Goal: Task Accomplishment & Management: Complete application form

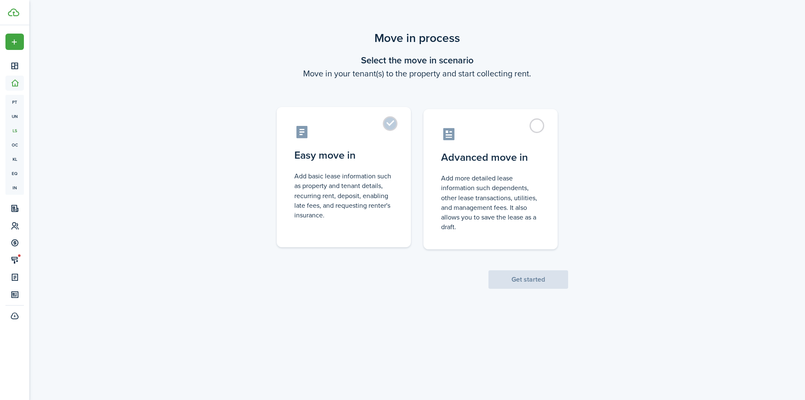
click at [393, 122] on label "Easy move in Add basic lease information such as property and tenant details, r…" at bounding box center [344, 177] width 134 height 140
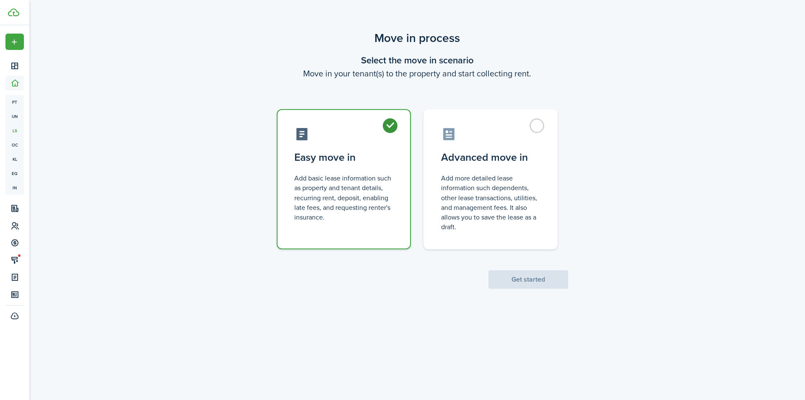
radio input "true"
click at [527, 271] on button "Get started" at bounding box center [528, 279] width 80 height 18
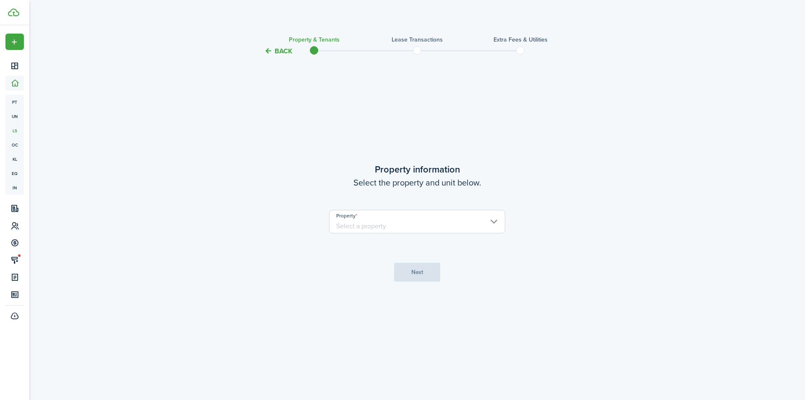
click at [403, 221] on input "Property" at bounding box center [417, 221] width 176 height 23
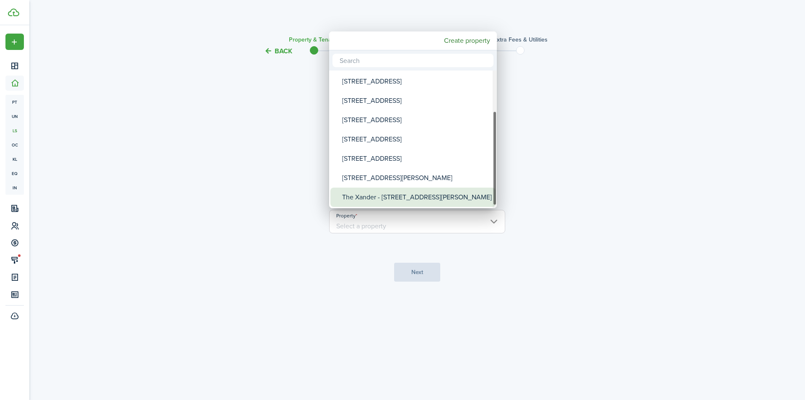
click at [388, 193] on div "The Xander - [STREET_ADDRESS][PERSON_NAME]" at bounding box center [416, 196] width 148 height 19
type input "The Xander - [STREET_ADDRESS][PERSON_NAME]"
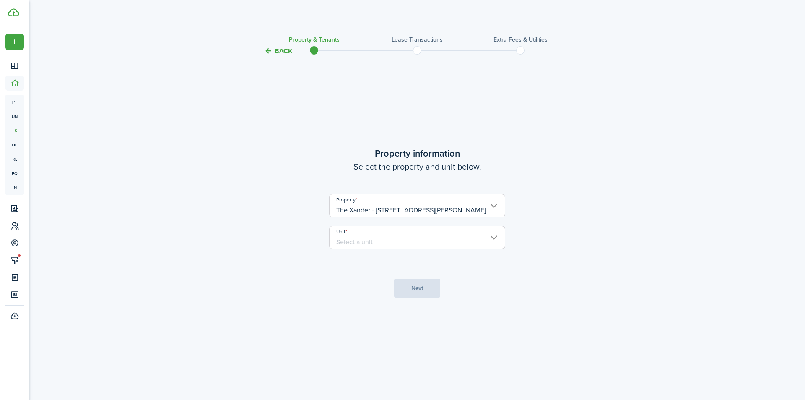
click at [381, 248] on input "Unit" at bounding box center [417, 237] width 176 height 23
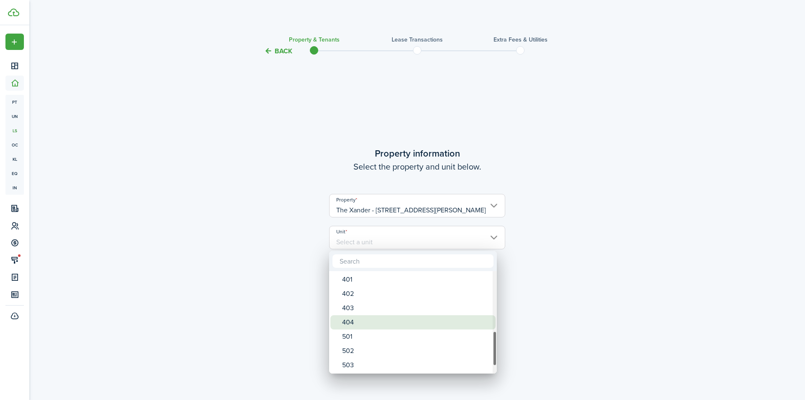
click at [368, 328] on div "404" at bounding box center [416, 322] width 148 height 14
type input "404"
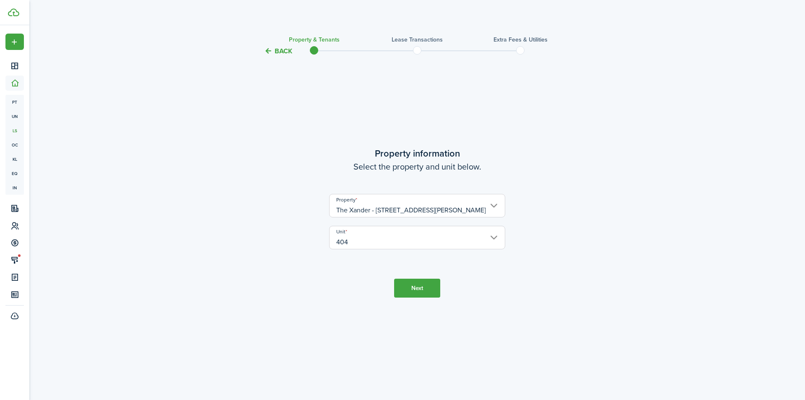
click at [410, 283] on button "Next" at bounding box center [417, 287] width 46 height 19
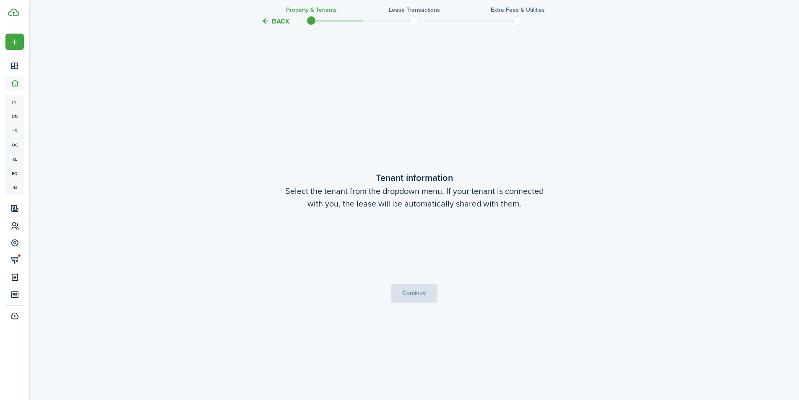
scroll to position [343, 0]
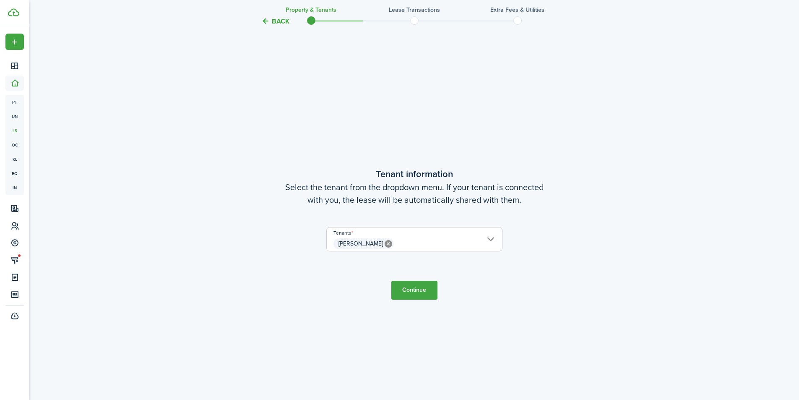
click at [432, 236] on span "[PERSON_NAME]" at bounding box center [414, 243] width 175 height 14
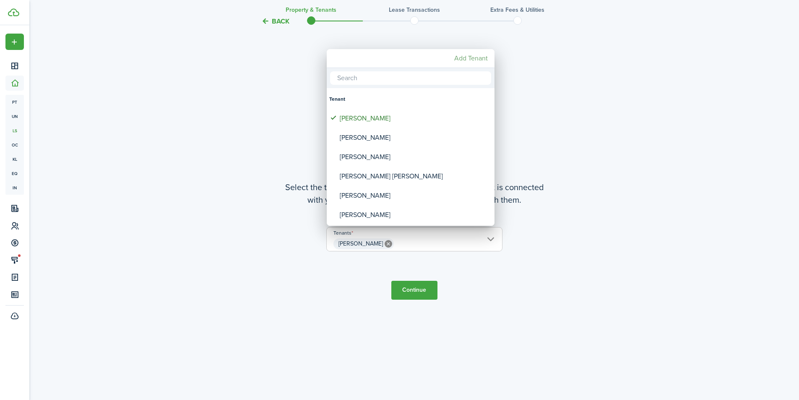
click at [480, 54] on mbsc-button "Add Tenant" at bounding box center [471, 58] width 40 height 15
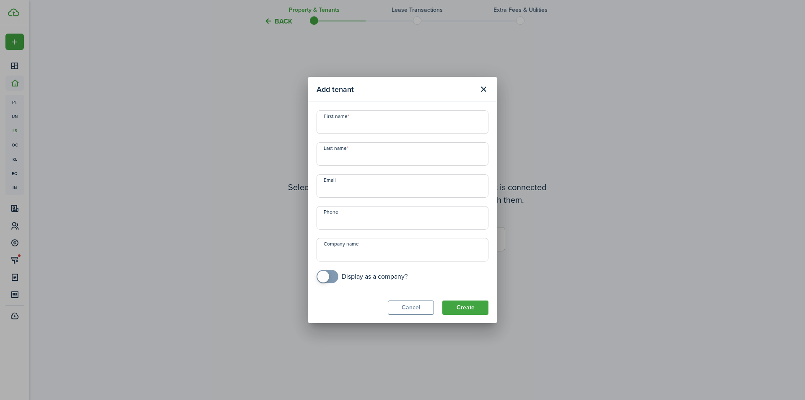
click at [353, 129] on input "First name" at bounding box center [403, 121] width 172 height 23
type input "Jeanesis"
type input "[PERSON_NAME]"
paste input "[EMAIL_ADDRESS][DOMAIN_NAME]"
type input "[EMAIL_ADDRESS][DOMAIN_NAME]"
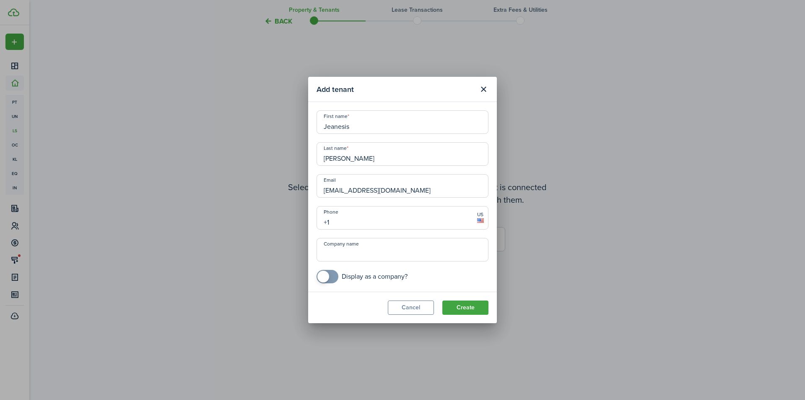
click at [350, 220] on input "+1" at bounding box center [403, 217] width 172 height 23
paste input "text"
type input "+1"
click at [375, 220] on input "+1" at bounding box center [403, 217] width 172 height 23
paste input "text"
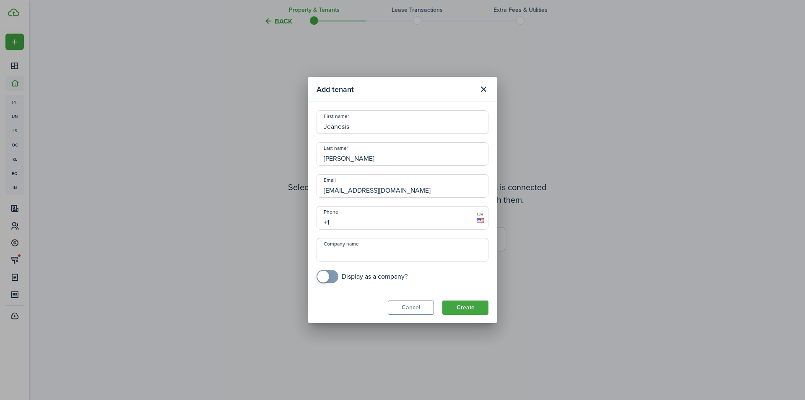
paste input "[PHONE_NUMBER]"
type input "[PHONE_NUMBER]"
click at [474, 311] on button "Create" at bounding box center [465, 307] width 46 height 14
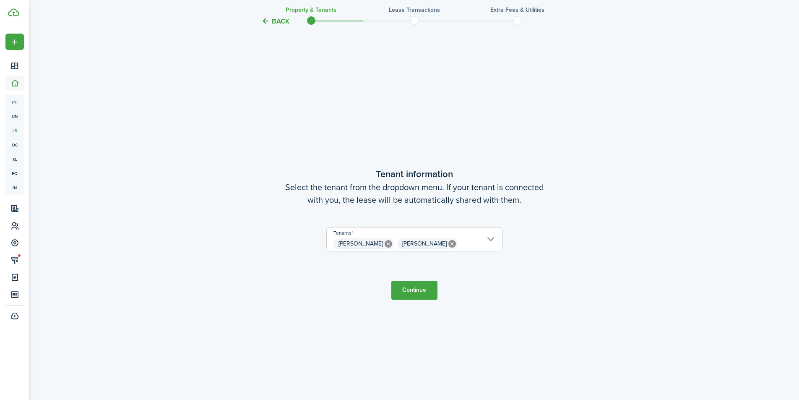
click at [496, 301] on tc-wizard-step "Tenant information Select the tenant from the dropdown menu. If your tenant is …" at bounding box center [414, 233] width 352 height 400
click at [405, 291] on button "Continue" at bounding box center [414, 289] width 46 height 19
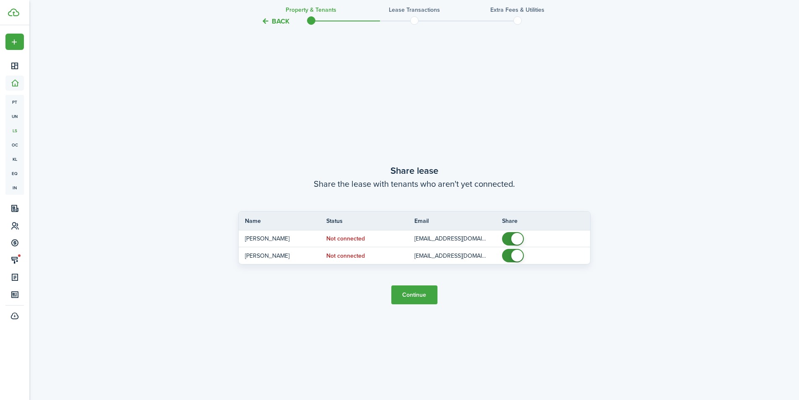
scroll to position [743, 0]
click at [404, 297] on button "Continue" at bounding box center [414, 293] width 46 height 19
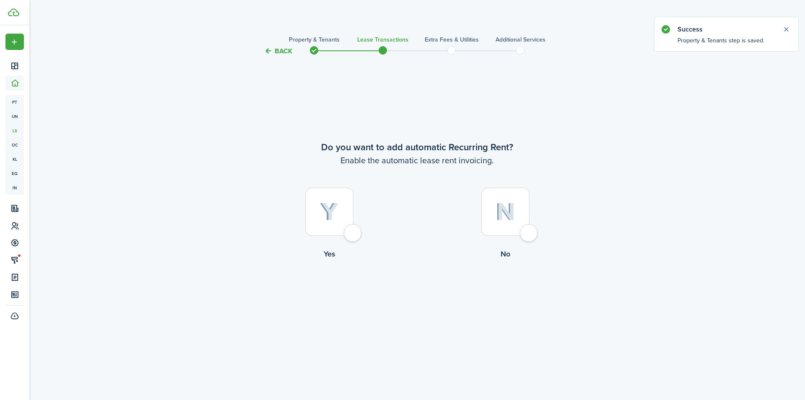
click at [353, 233] on div at bounding box center [329, 211] width 48 height 48
radio input "true"
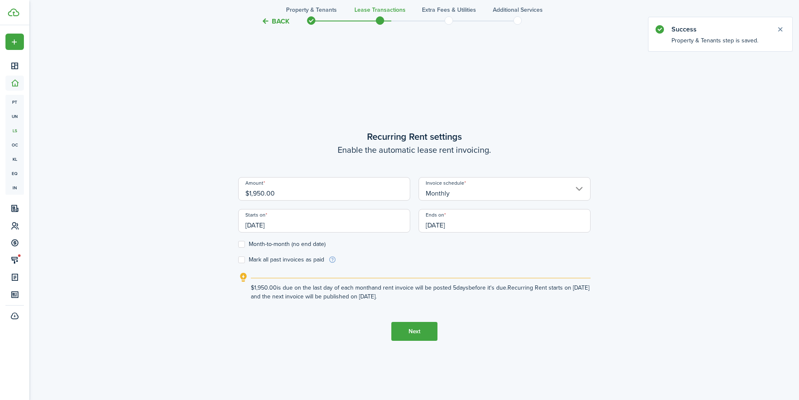
scroll to position [343, 0]
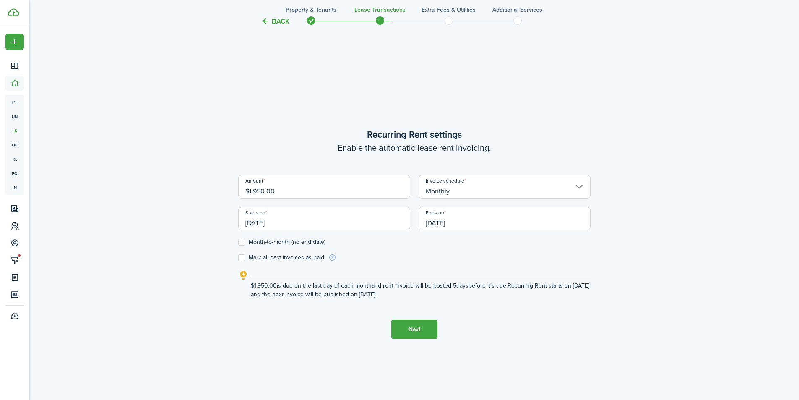
click at [280, 21] on button "Back" at bounding box center [275, 21] width 28 height 9
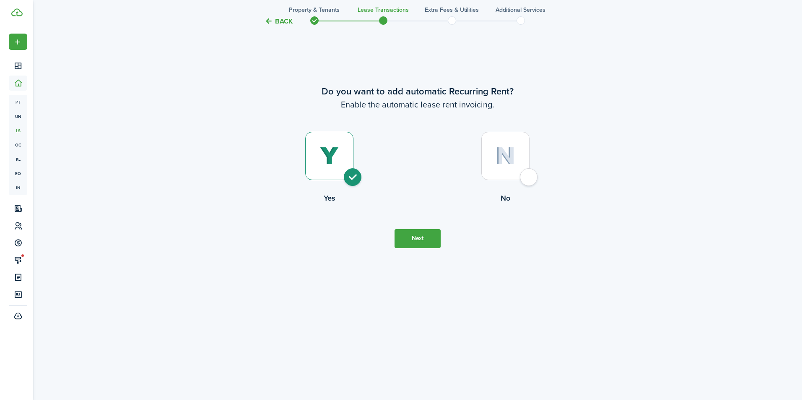
scroll to position [0, 0]
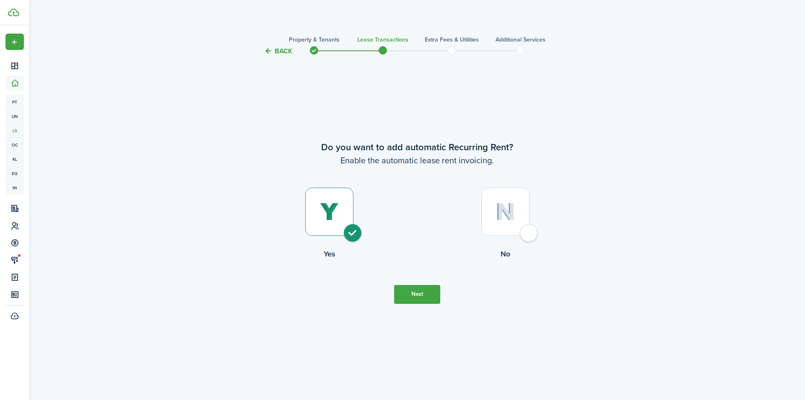
click at [280, 21] on dashboard-content "Back Property & Tenants Lease Transactions Extra fees & Utilities Additional Se…" at bounding box center [417, 200] width 776 height 400
click at [289, 62] on tc-wizard-header "Back Property & Tenants Lease Transactions Extra fees & Utilities Additional Se…" at bounding box center [417, 48] width 365 height 38
click at [285, 54] on button "Back" at bounding box center [278, 51] width 28 height 9
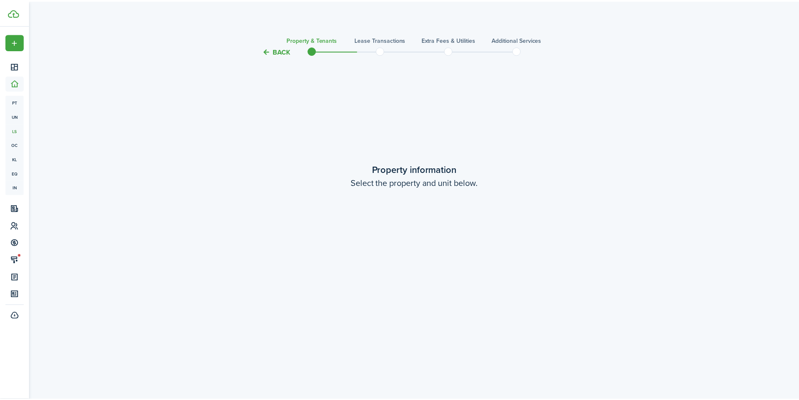
scroll to position [743, 0]
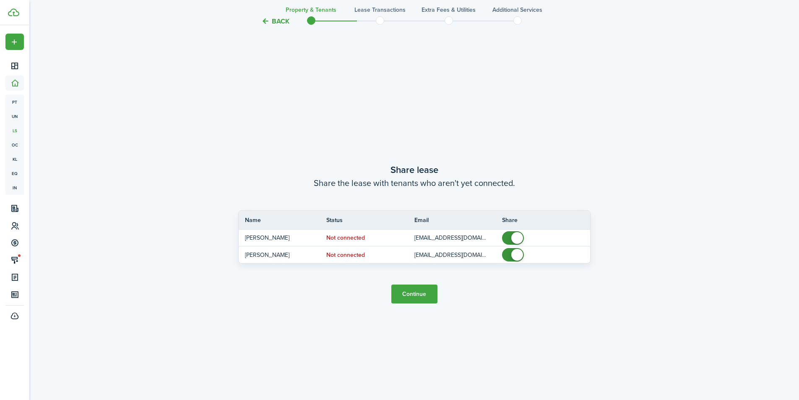
click at [283, 23] on button "Back" at bounding box center [275, 21] width 28 height 9
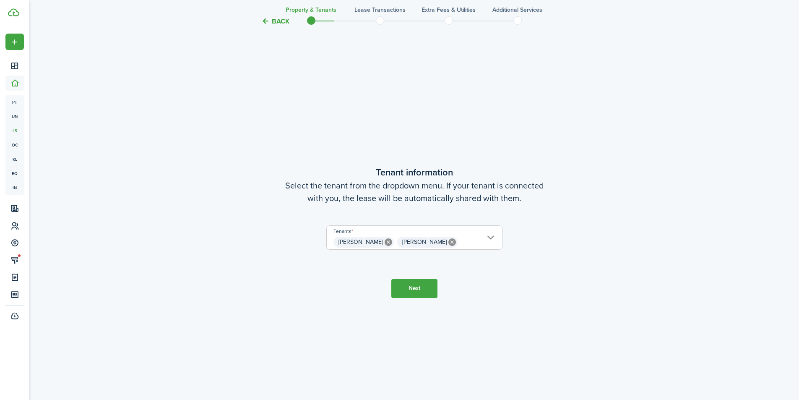
scroll to position [343, 0]
click at [412, 287] on button "Next" at bounding box center [414, 289] width 46 height 19
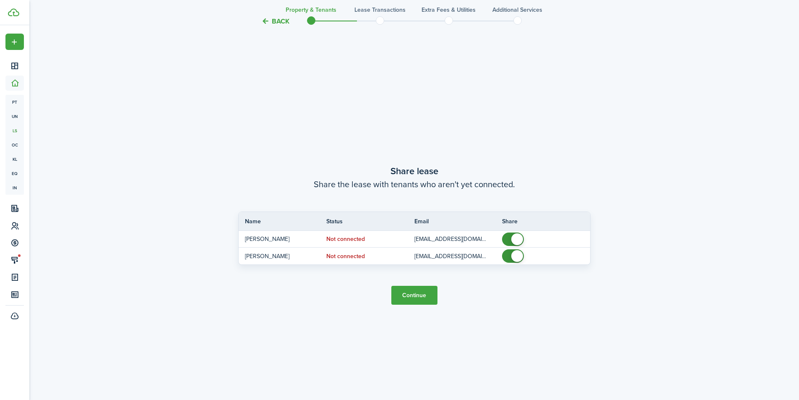
scroll to position [743, 0]
click at [412, 294] on button "Continue" at bounding box center [414, 293] width 46 height 19
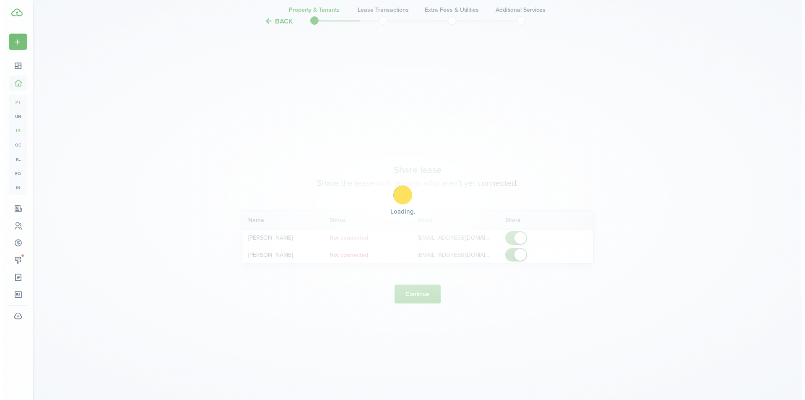
scroll to position [0, 0]
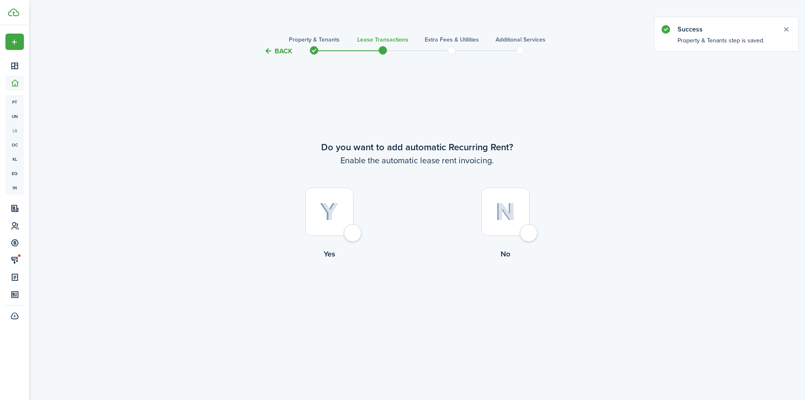
click at [353, 233] on div at bounding box center [329, 211] width 48 height 48
radio input "true"
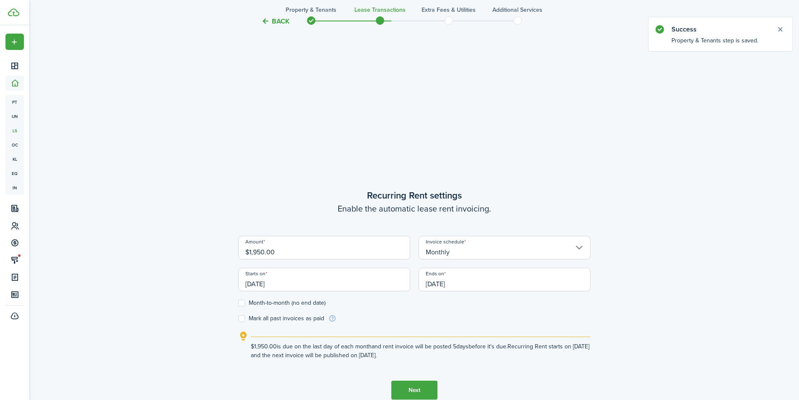
scroll to position [301, 0]
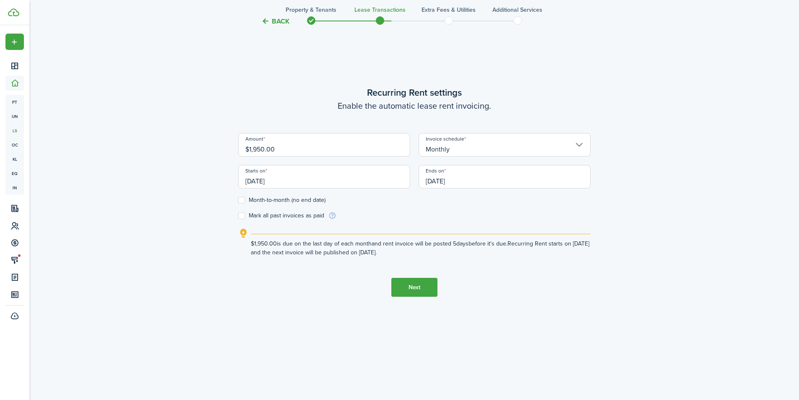
click at [418, 288] on button "Next" at bounding box center [414, 287] width 46 height 19
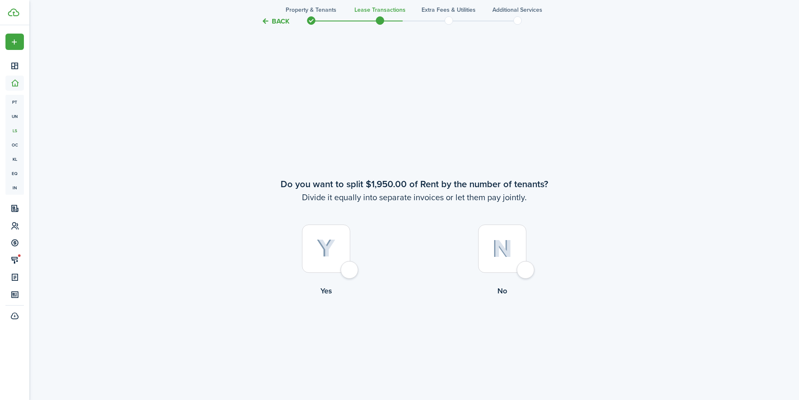
scroll to position [743, 0]
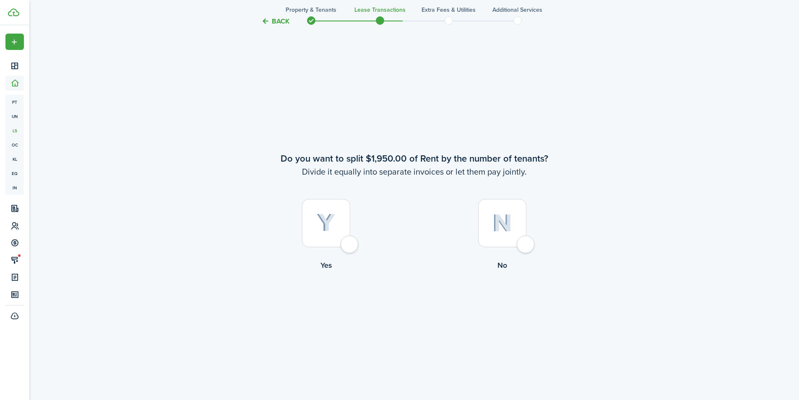
click at [526, 241] on div at bounding box center [502, 223] width 48 height 48
radio input "true"
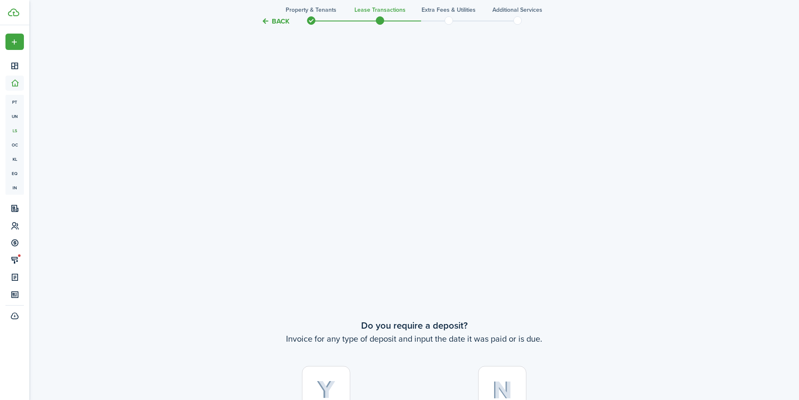
scroll to position [1100, 0]
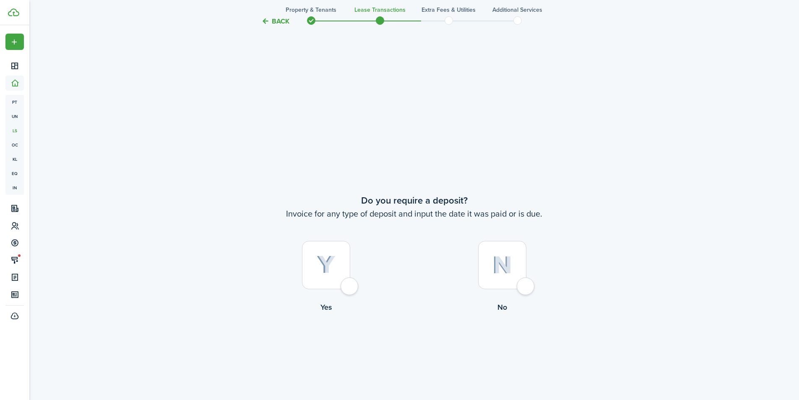
click at [347, 289] on div at bounding box center [326, 265] width 48 height 48
radio input "true"
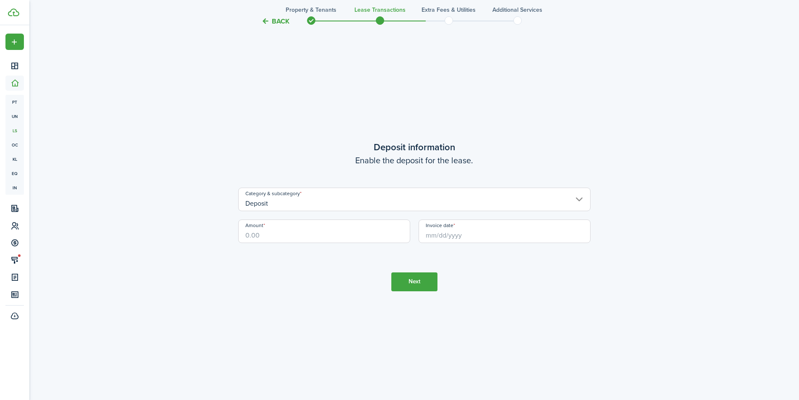
scroll to position [1584, 0]
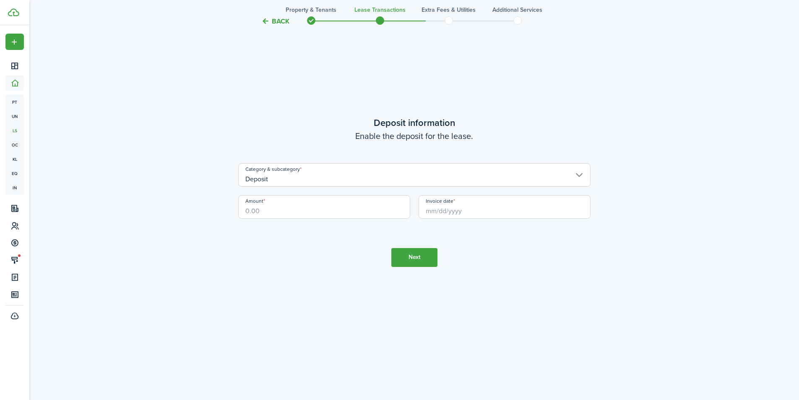
click at [299, 208] on input "Amount" at bounding box center [324, 206] width 172 height 23
type input "$1,950.00"
click at [287, 233] on tc-wizard-step "Deposit information Enable the deposit for the lease. Category & subcategory De…" at bounding box center [414, 191] width 352 height 400
click at [472, 203] on input "Invoice date" at bounding box center [504, 206] width 172 height 23
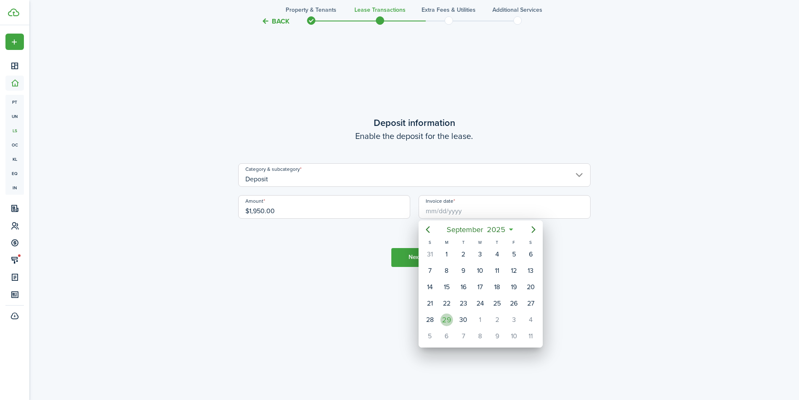
click at [450, 320] on div "29" at bounding box center [446, 319] width 13 height 13
type input "[DATE]"
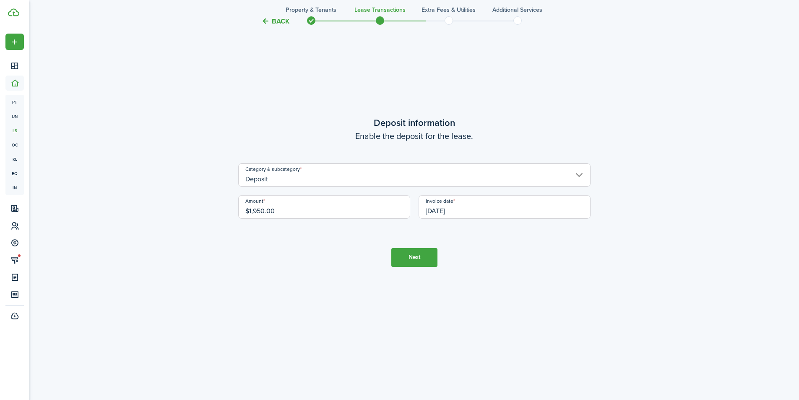
click at [422, 259] on button "Next" at bounding box center [414, 257] width 46 height 19
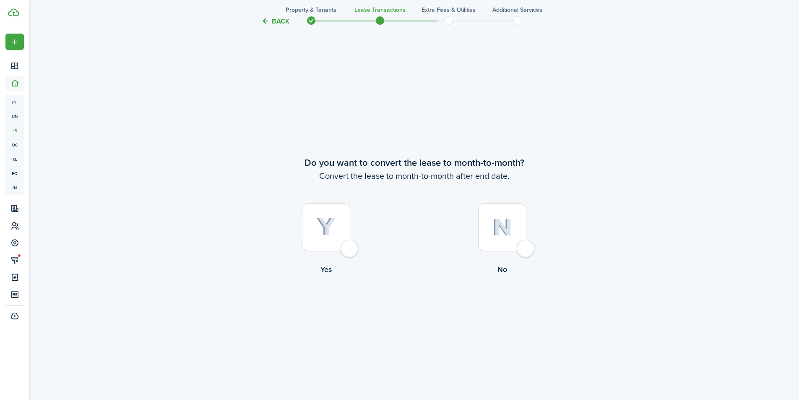
scroll to position [1941, 0]
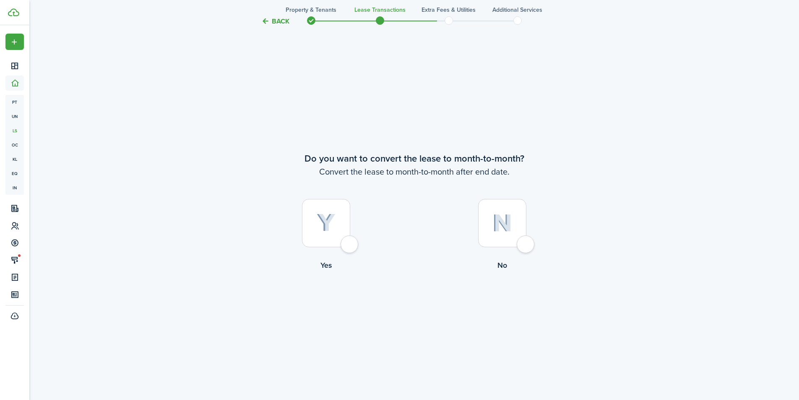
click at [519, 244] on div at bounding box center [502, 223] width 48 height 48
radio input "true"
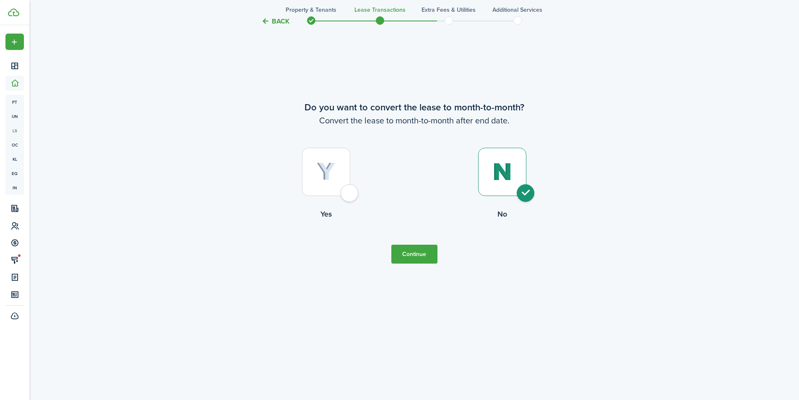
scroll to position [1998, 0]
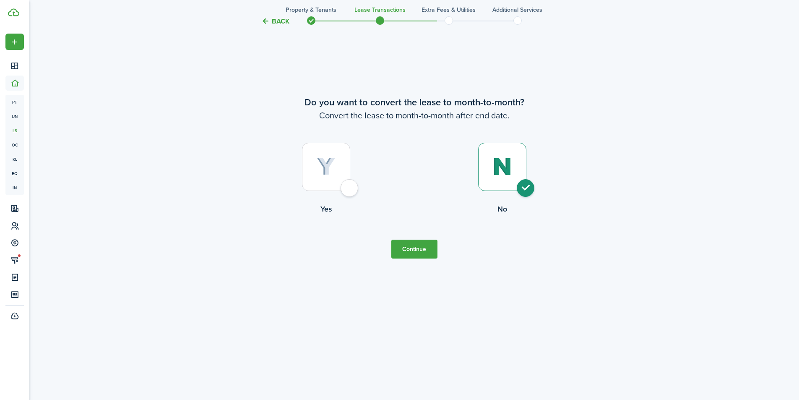
click at [419, 248] on button "Continue" at bounding box center [414, 248] width 46 height 19
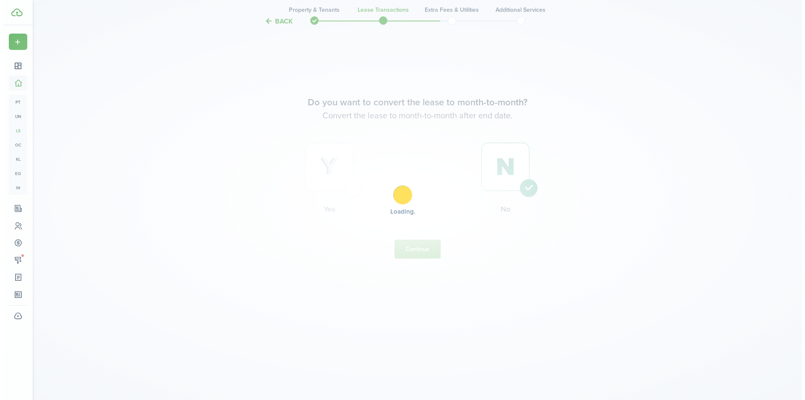
scroll to position [0, 0]
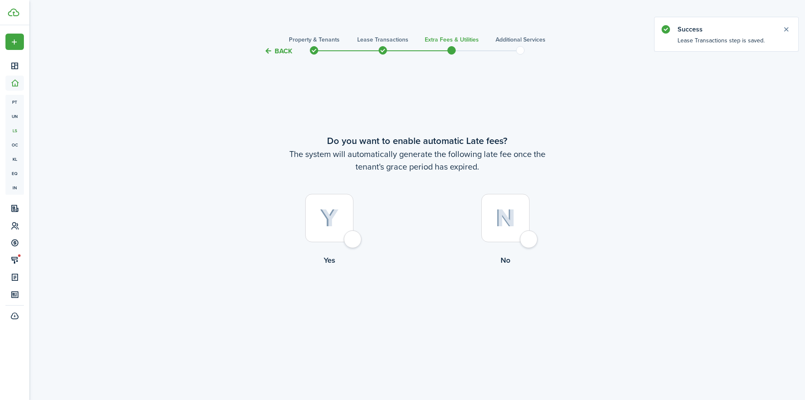
click at [347, 233] on div at bounding box center [329, 218] width 48 height 48
radio input "true"
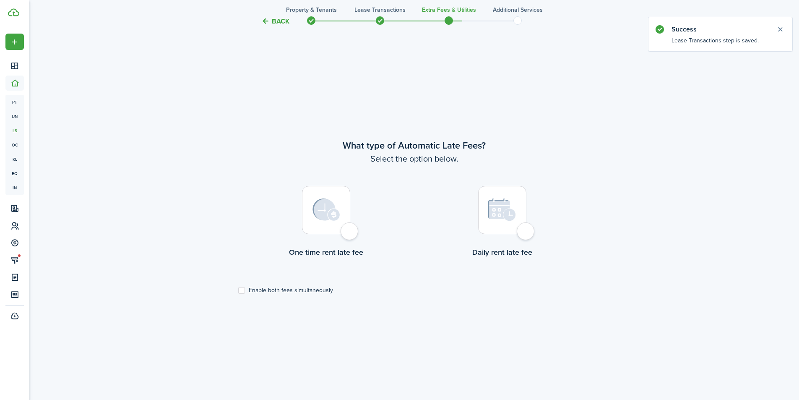
scroll to position [343, 0]
click at [348, 231] on div at bounding box center [326, 207] width 48 height 48
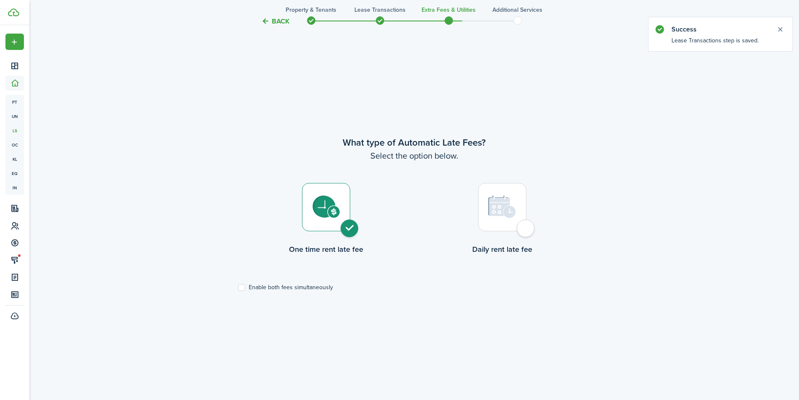
radio input "true"
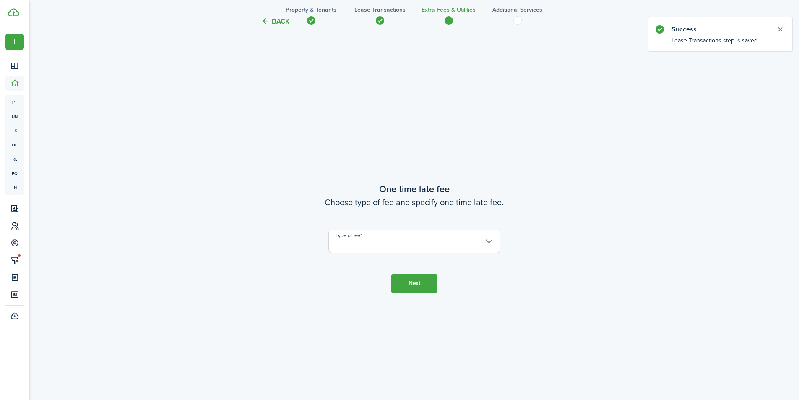
scroll to position [743, 0]
click at [361, 239] on input "Type of fee" at bounding box center [414, 236] width 172 height 23
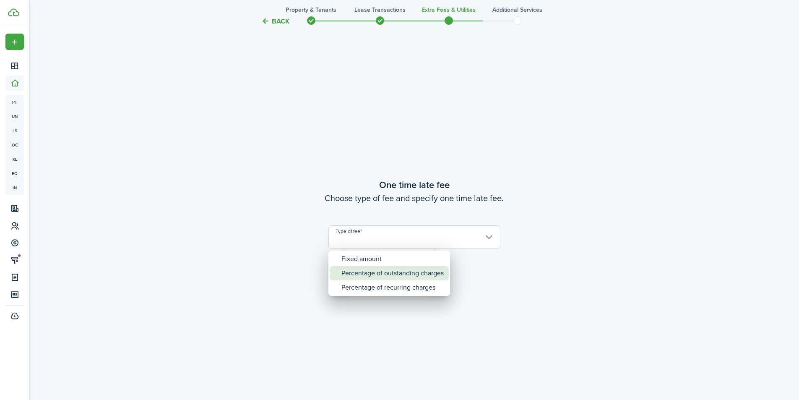
click at [364, 273] on div "Percentage of outstanding charges" at bounding box center [392, 273] width 102 height 14
type input "Percentage of outstanding charges"
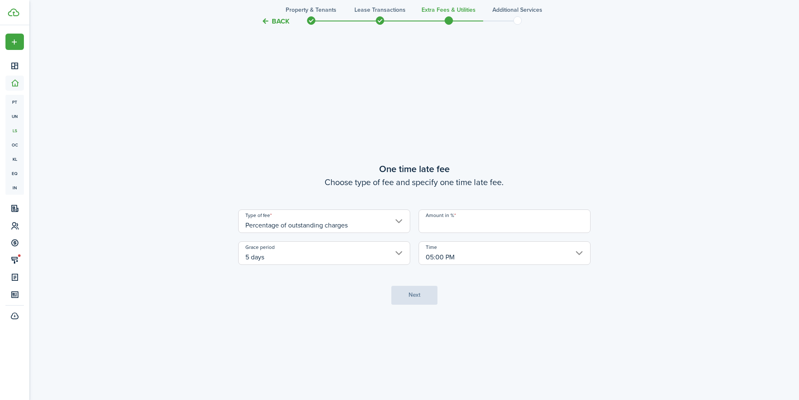
click at [435, 228] on input "Amount in %" at bounding box center [504, 220] width 172 height 23
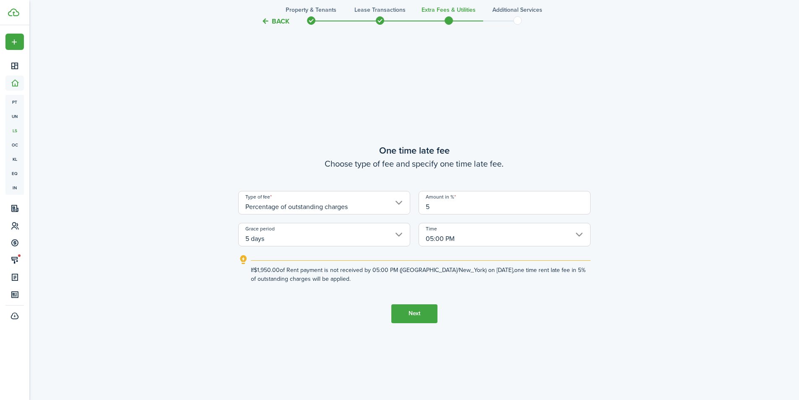
type input "5"
click at [530, 302] on tc-wizard-step "One time late fee Choose type of fee and specify one time late fee. Type of fee…" at bounding box center [414, 233] width 352 height 400
click at [416, 320] on button "Next" at bounding box center [414, 313] width 46 height 19
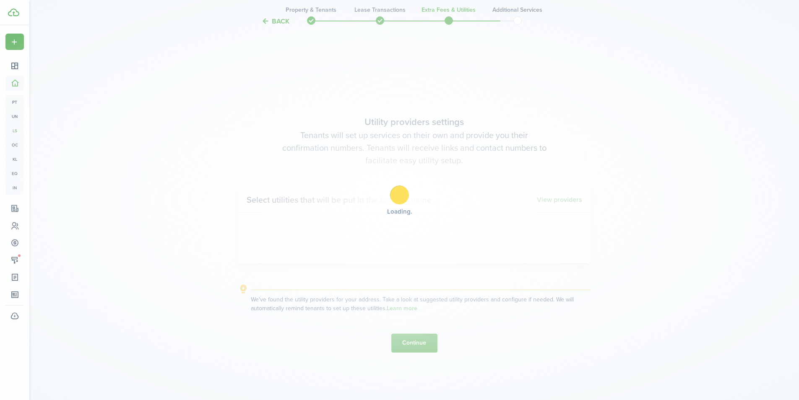
scroll to position [1142, 0]
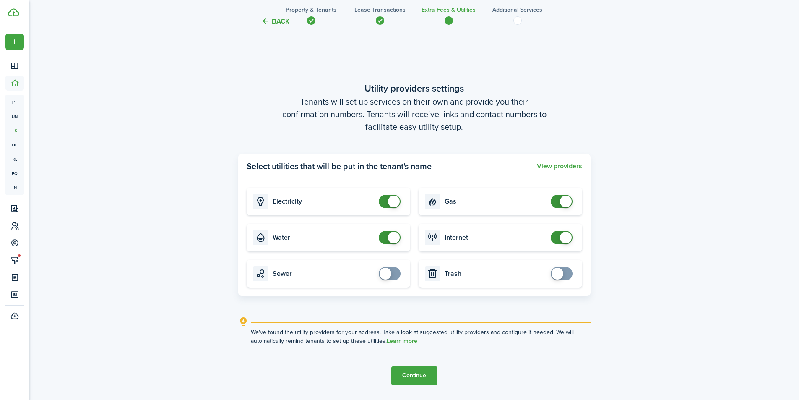
checkbox input "false"
click at [557, 199] on span at bounding box center [561, 201] width 8 height 13
checkbox input "false"
click at [385, 238] on span at bounding box center [389, 237] width 8 height 13
click at [415, 374] on button "Continue" at bounding box center [414, 375] width 46 height 19
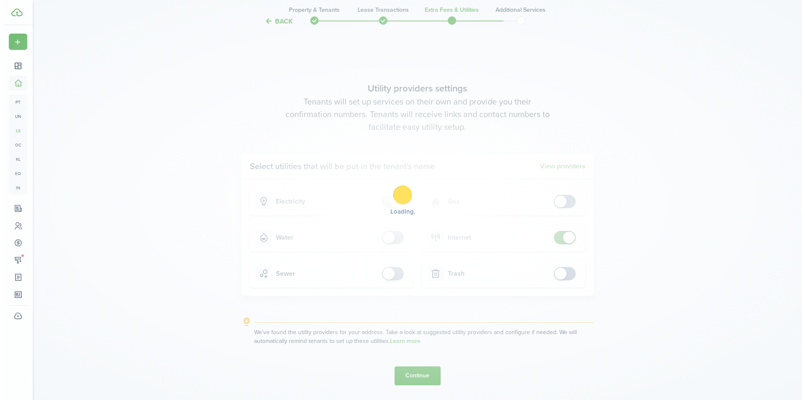
scroll to position [0, 0]
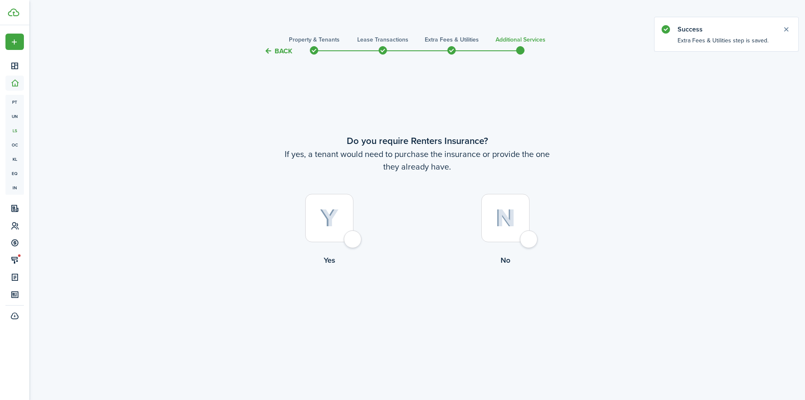
click at [353, 237] on div at bounding box center [329, 218] width 48 height 48
radio input "true"
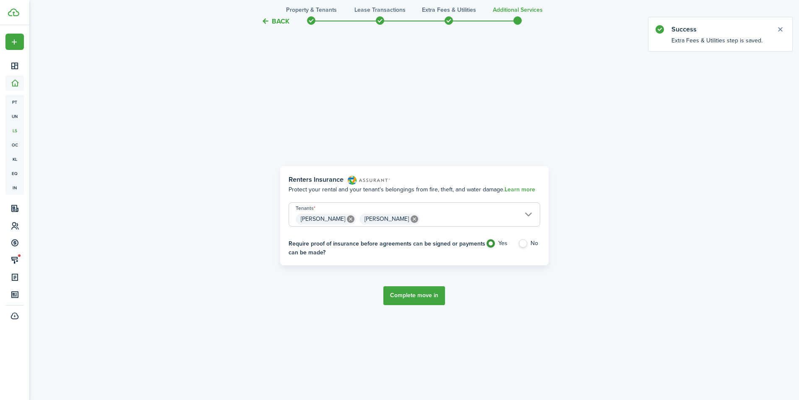
scroll to position [343, 0]
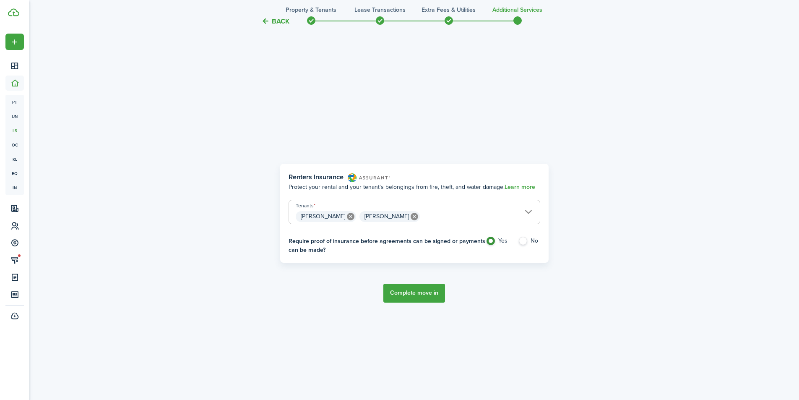
click at [402, 291] on button "Complete move in" at bounding box center [414, 292] width 62 height 19
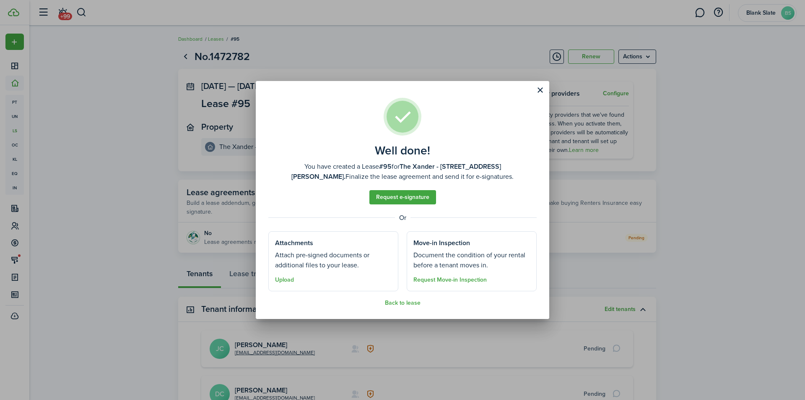
click at [542, 93] on button "Close modal" at bounding box center [540, 90] width 14 height 14
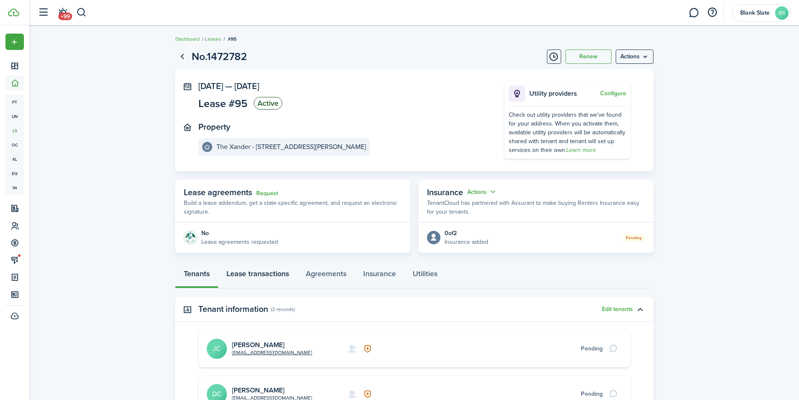
click at [272, 272] on link "Lease transactions" at bounding box center [257, 275] width 79 height 25
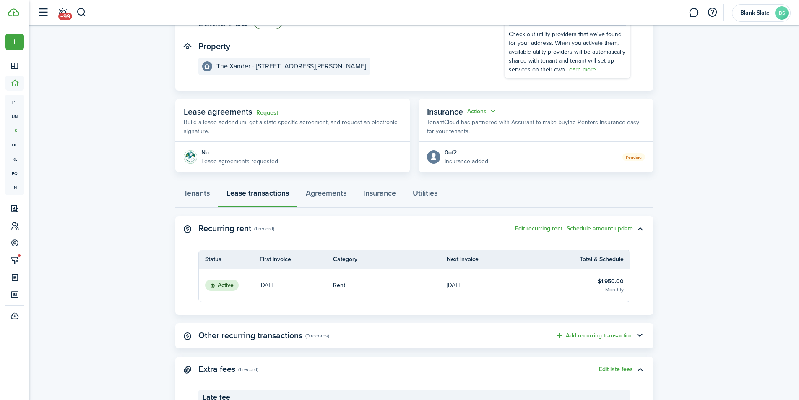
scroll to position [84, 0]
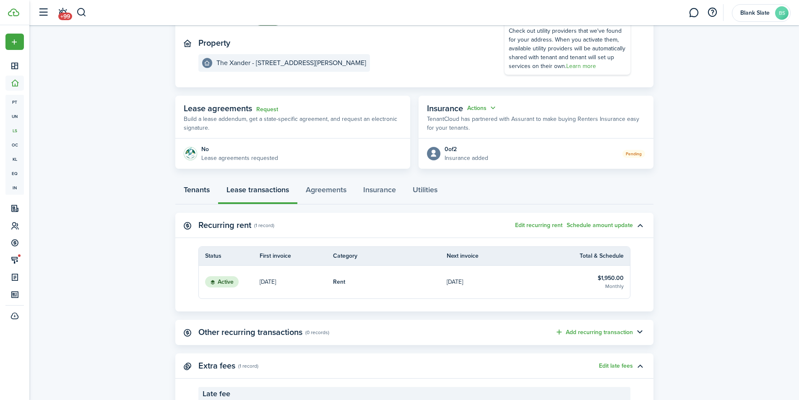
click at [204, 190] on link "Tenants" at bounding box center [196, 191] width 43 height 25
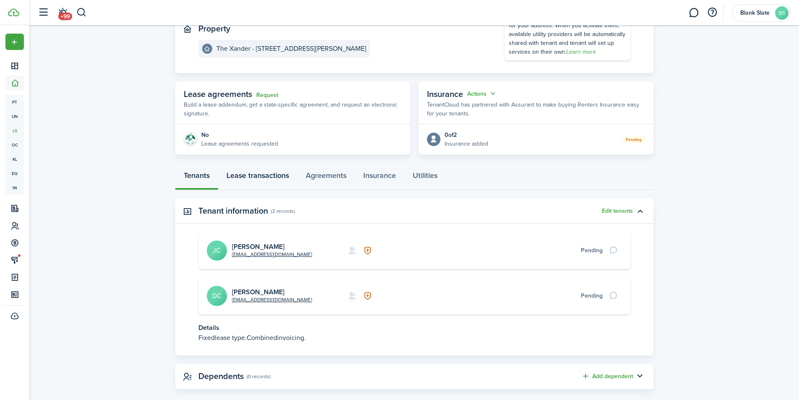
scroll to position [110, 0]
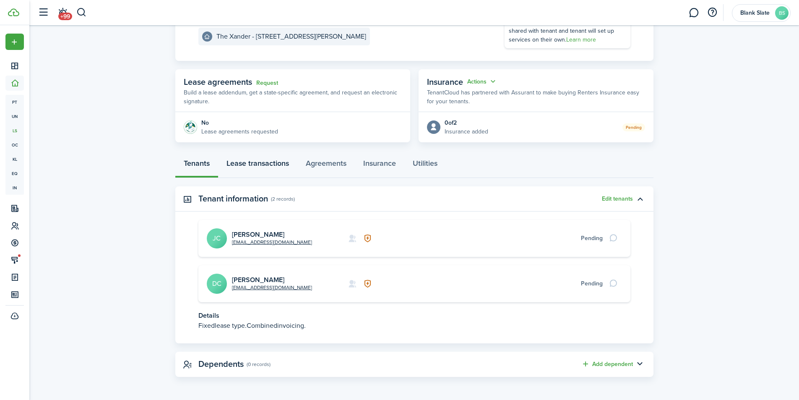
click at [249, 168] on link "Lease transactions" at bounding box center [257, 165] width 79 height 25
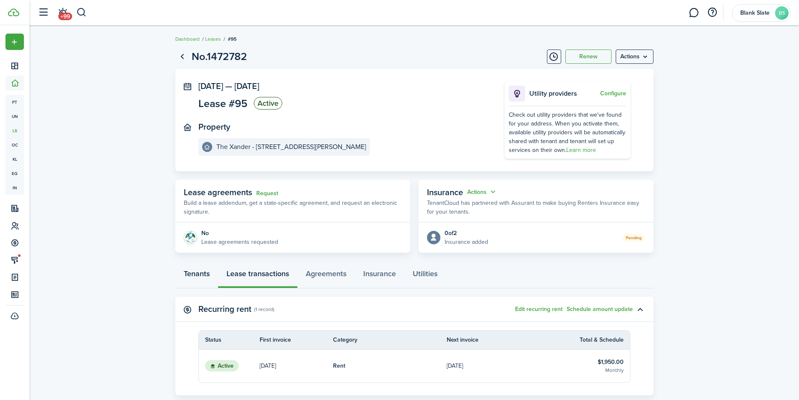
click at [199, 277] on link "Tenants" at bounding box center [196, 275] width 43 height 25
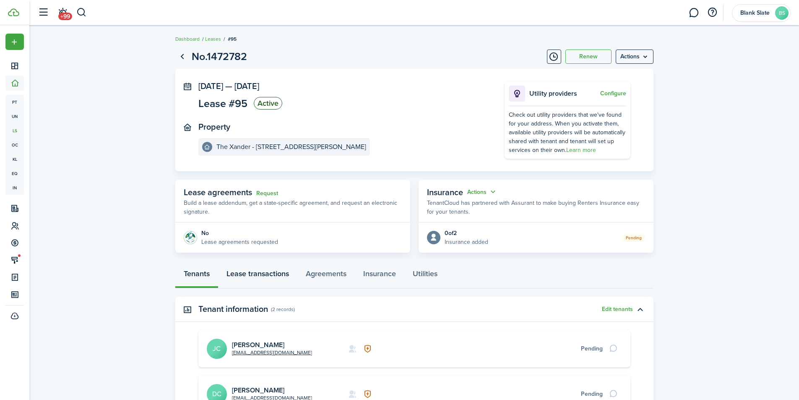
click at [254, 278] on link "Lease transactions" at bounding box center [257, 275] width 79 height 25
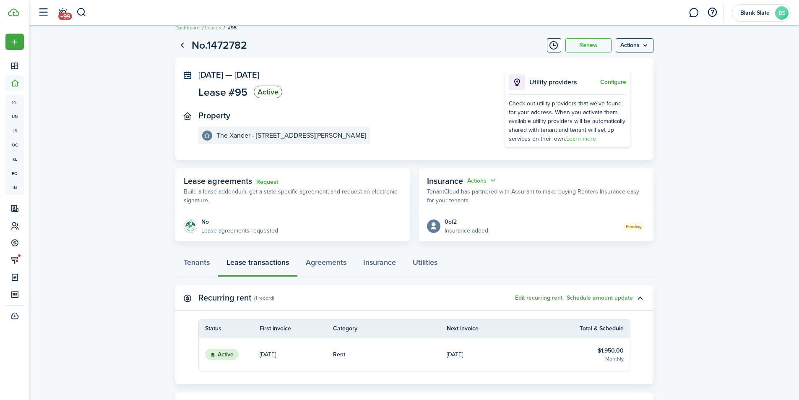
scroll to position [9, 0]
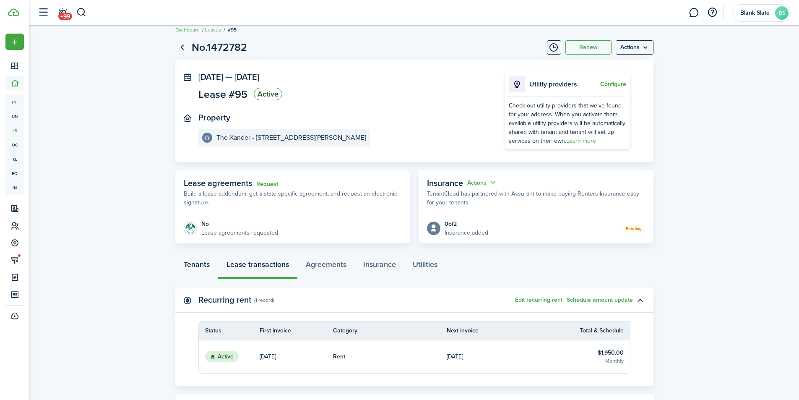
click at [187, 263] on link "Tenants" at bounding box center [196, 266] width 43 height 25
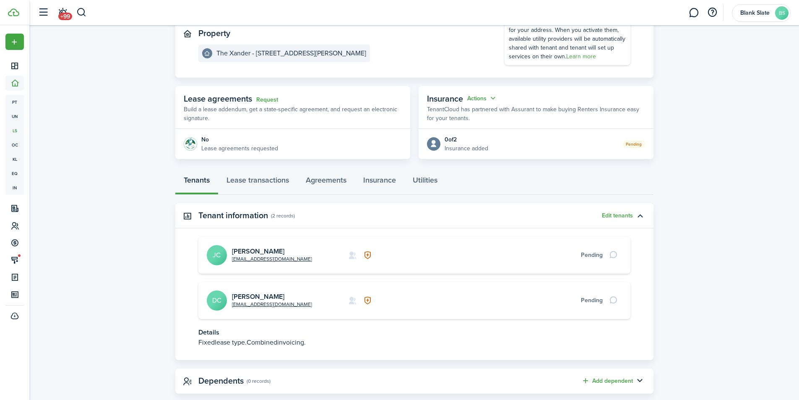
scroll to position [110, 0]
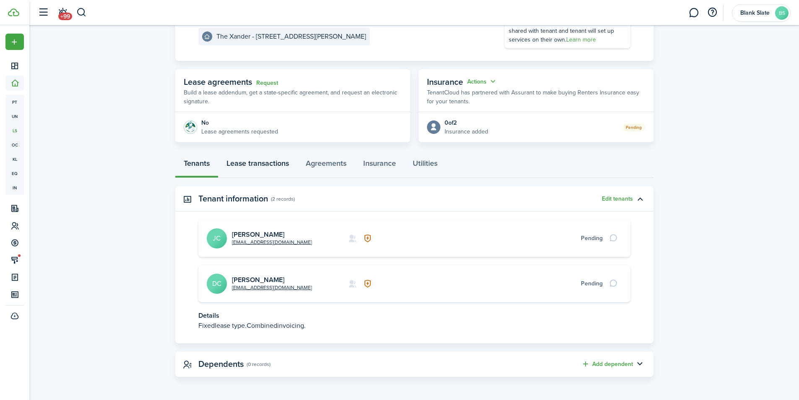
click at [278, 155] on link "Lease transactions" at bounding box center [257, 165] width 79 height 25
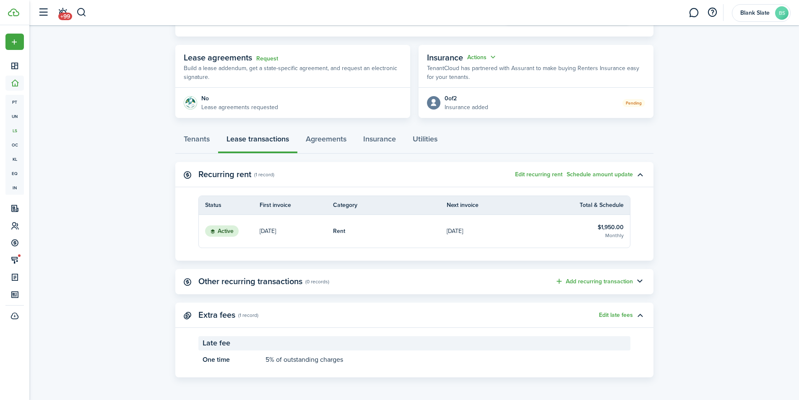
scroll to position [135, 0]
click at [545, 176] on button "Edit recurring rent" at bounding box center [538, 174] width 47 height 7
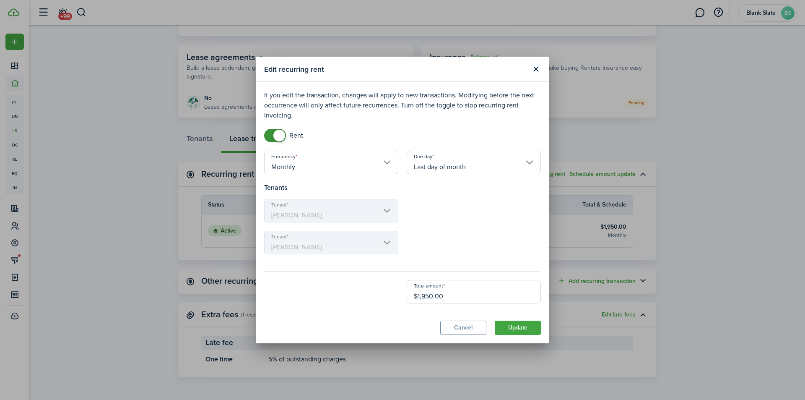
click at [531, 70] on button "Close modal" at bounding box center [536, 69] width 14 height 14
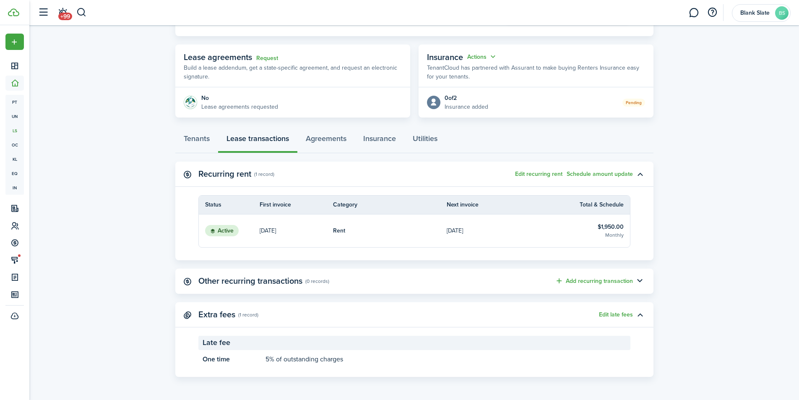
click at [530, 173] on button "Edit recurring rent" at bounding box center [538, 174] width 47 height 7
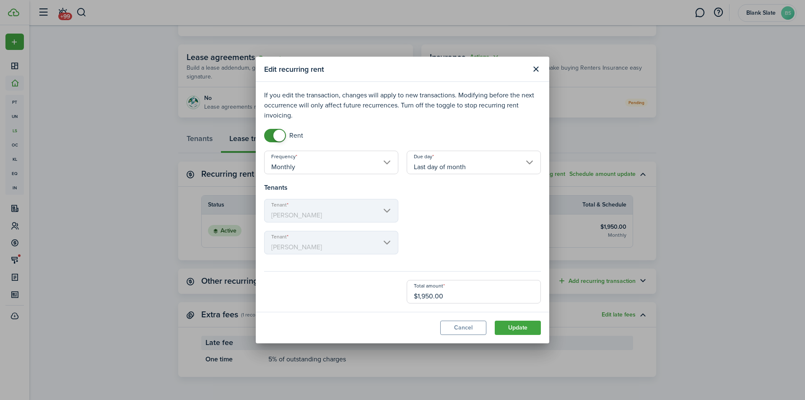
click at [534, 66] on button "Close modal" at bounding box center [536, 69] width 14 height 14
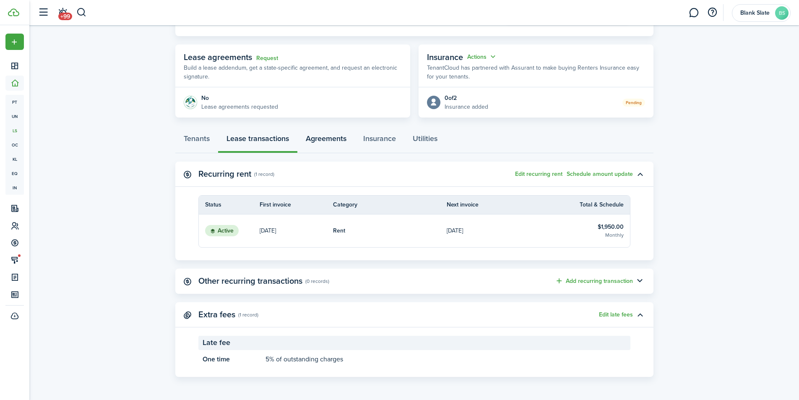
click at [332, 137] on link "Agreements" at bounding box center [325, 140] width 57 height 25
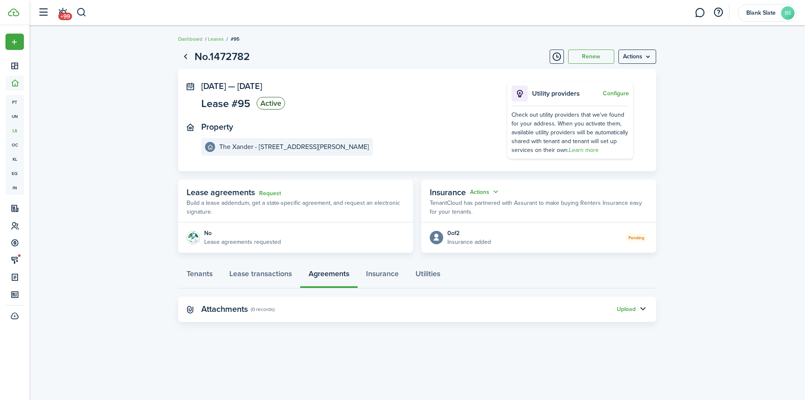
click at [629, 61] on menu-btn "Actions" at bounding box center [637, 56] width 38 height 14
click at [413, 126] on panel-main-section "Property The Xander - [STREET_ADDRESS][PERSON_NAME]" at bounding box center [341, 139] width 281 height 34
click at [271, 272] on link "Lease transactions" at bounding box center [260, 275] width 79 height 25
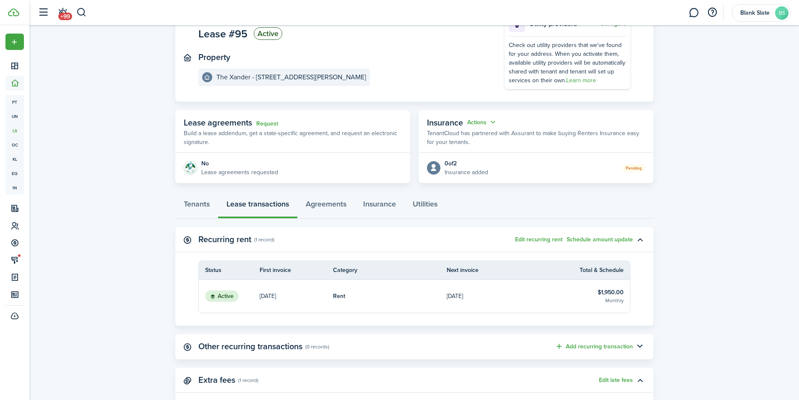
scroll to position [135, 0]
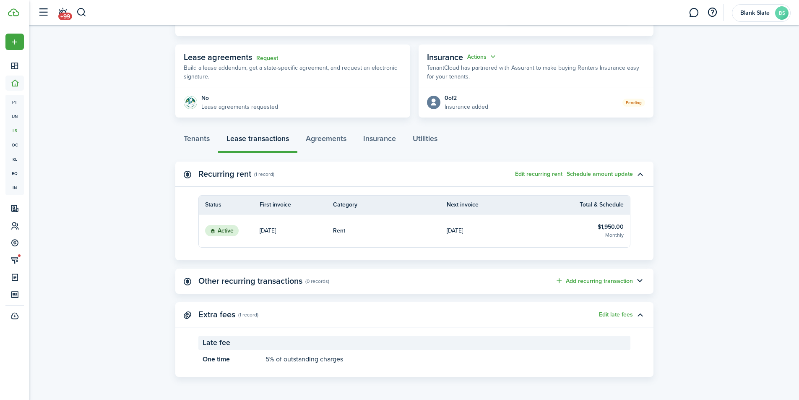
click at [579, 279] on button "Add recurring transaction" at bounding box center [594, 281] width 78 height 10
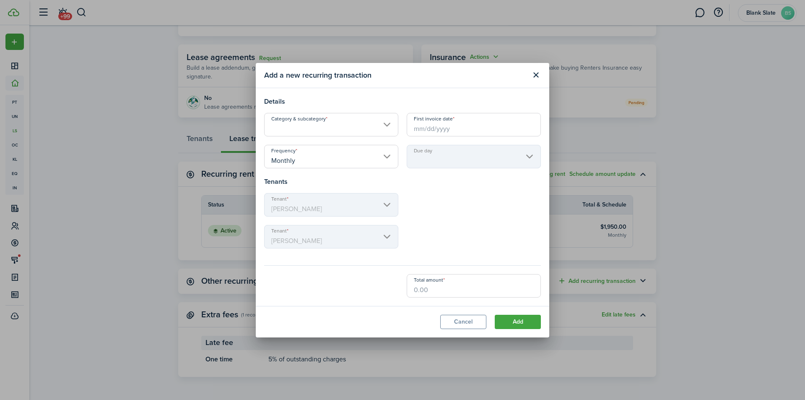
click at [344, 129] on input "Category & subcategory" at bounding box center [331, 124] width 134 height 23
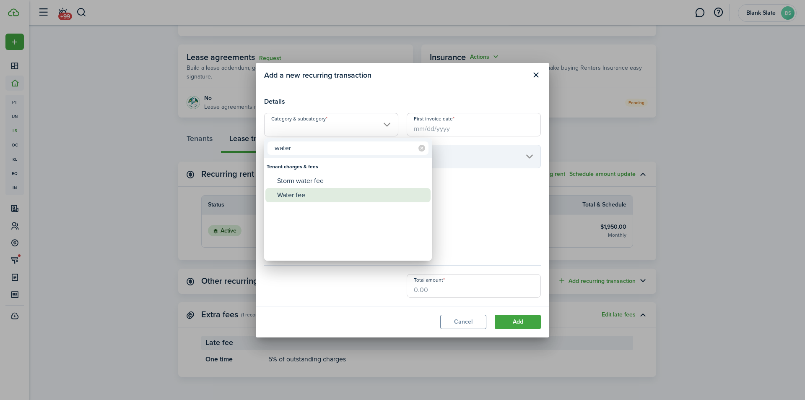
type input "water"
click at [301, 200] on div "Water fee" at bounding box center [351, 195] width 148 height 14
type input "Tenant charges & fees / Water fee"
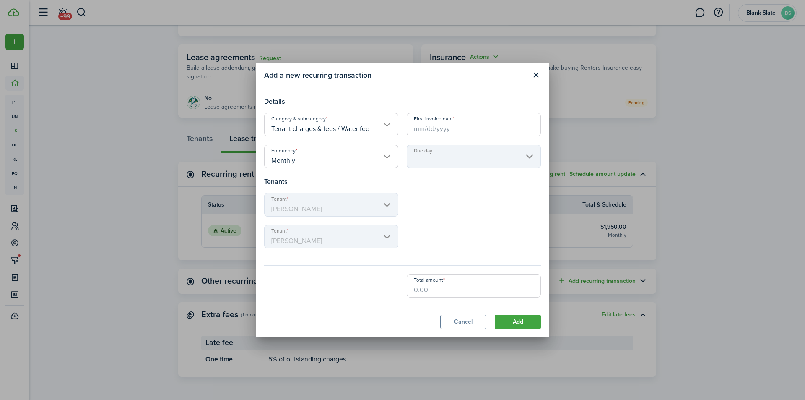
click at [432, 290] on input "Total amount" at bounding box center [474, 285] width 134 height 23
type input "$100.00"
click at [355, 336] on modal-footer "Cancel Add" at bounding box center [402, 321] width 293 height 31
click at [433, 127] on input "First invoice date" at bounding box center [474, 124] width 134 height 23
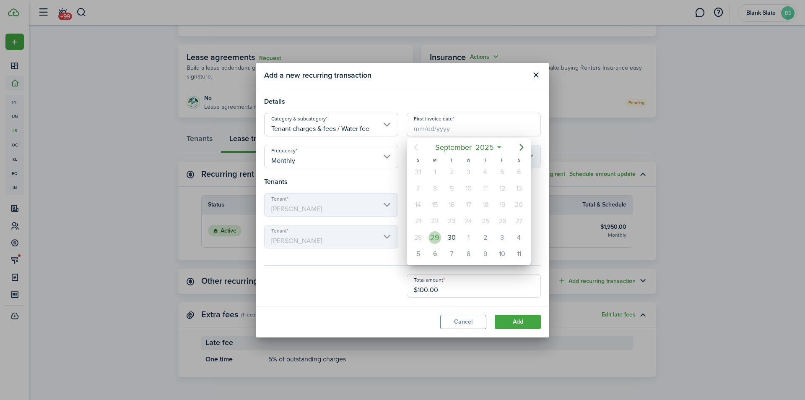
click at [437, 242] on div "29" at bounding box center [434, 237] width 13 height 13
type input "[DATE]"
type input "Last day of month"
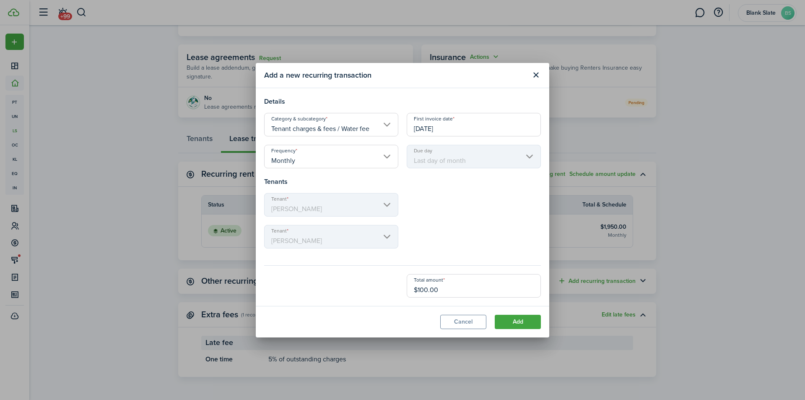
click at [482, 132] on input "[DATE]" at bounding box center [474, 124] width 134 height 23
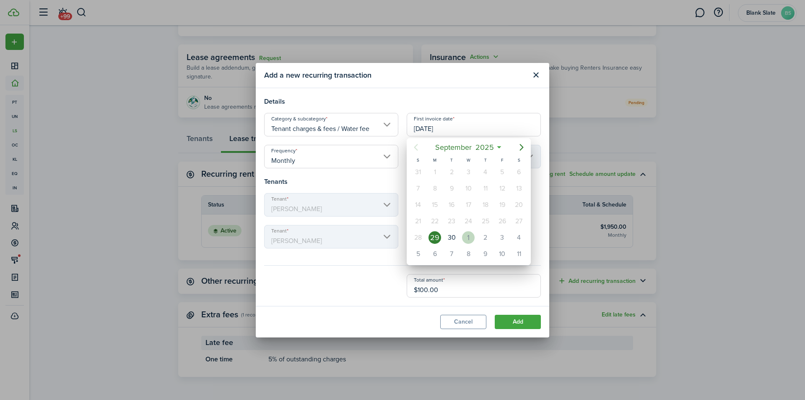
click at [469, 240] on div "1" at bounding box center [468, 237] width 13 height 13
type input "[DATE]"
type input "1st"
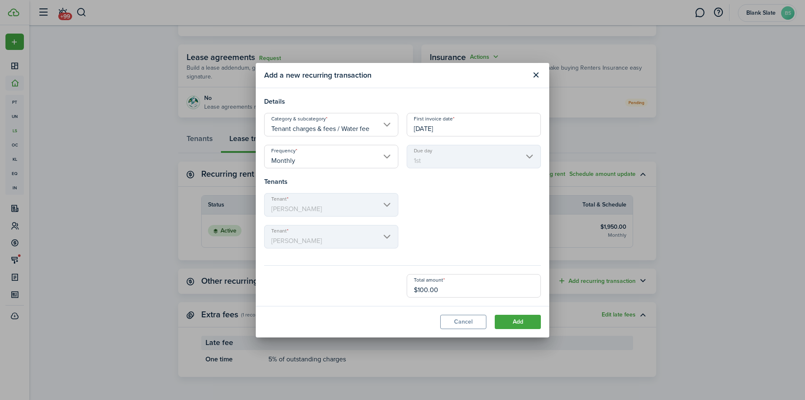
click at [465, 127] on input "[DATE]" at bounding box center [474, 124] width 134 height 23
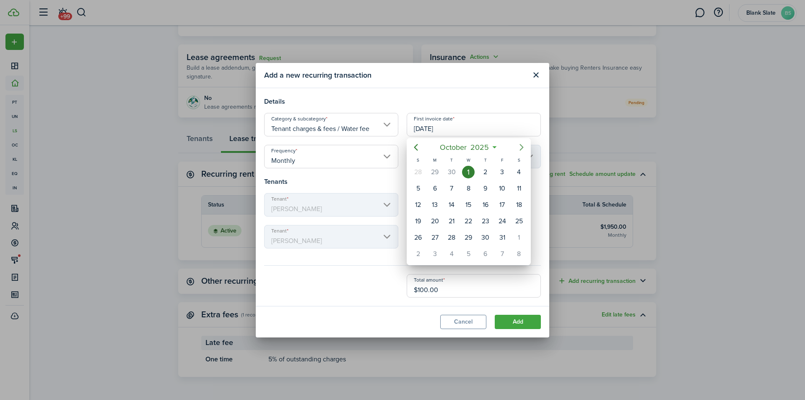
click at [518, 145] on icon "Next page" at bounding box center [521, 147] width 10 height 10
click at [517, 171] on div "1" at bounding box center [519, 172] width 13 height 13
type input "[DATE]"
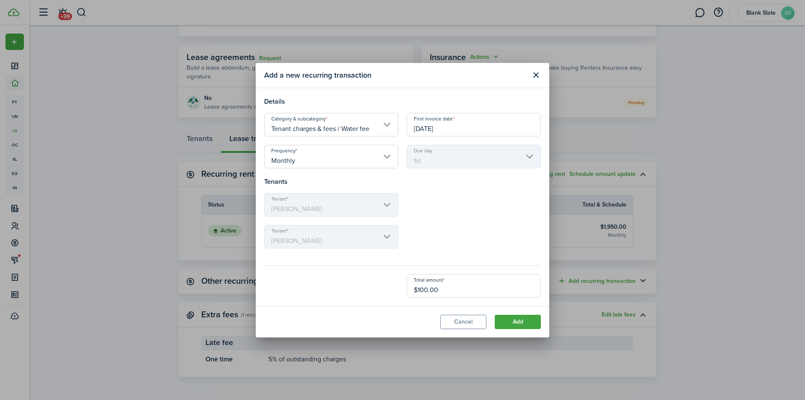
click at [451, 203] on div "Tenant [PERSON_NAME]" at bounding box center [402, 209] width 285 height 32
click at [517, 321] on button "Add" at bounding box center [518, 321] width 46 height 14
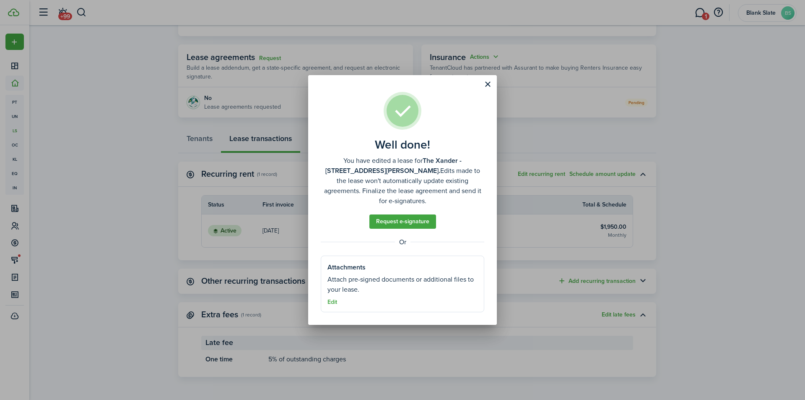
click at [486, 91] on button "Close modal" at bounding box center [487, 84] width 14 height 14
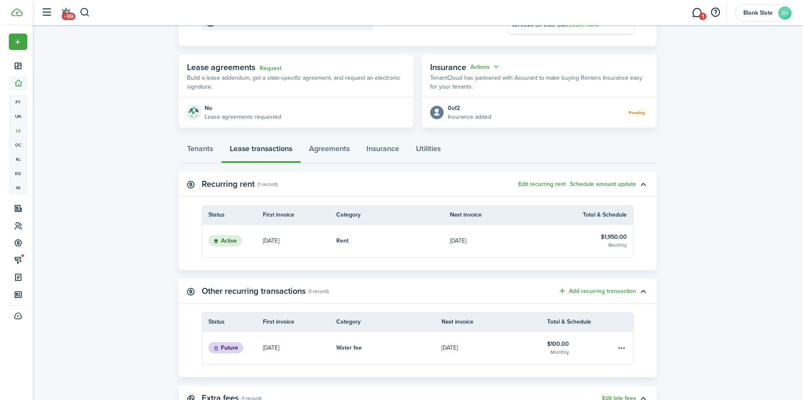
scroll to position [125, 0]
click at [550, 182] on button "Edit recurring rent" at bounding box center [538, 184] width 47 height 7
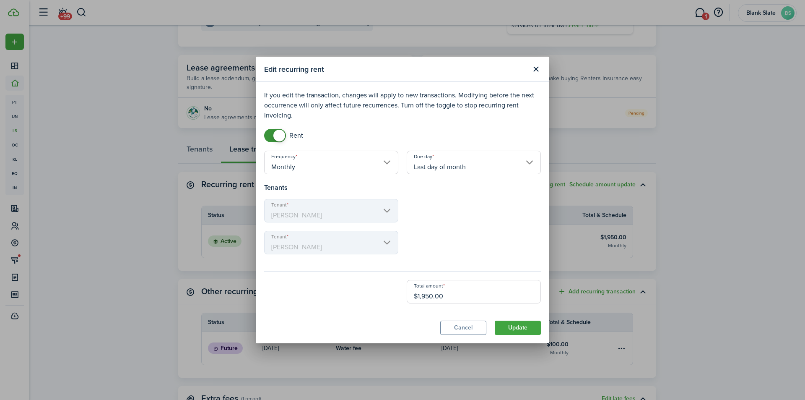
click at [536, 68] on button "Close modal" at bounding box center [536, 69] width 14 height 14
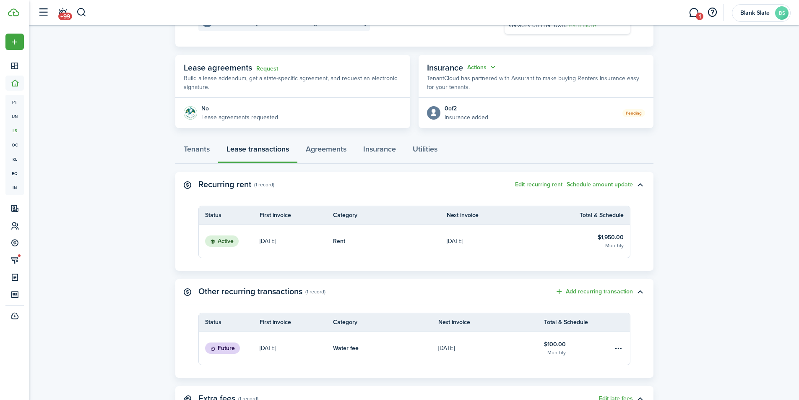
click at [547, 186] on button "Edit recurring rent" at bounding box center [538, 184] width 47 height 7
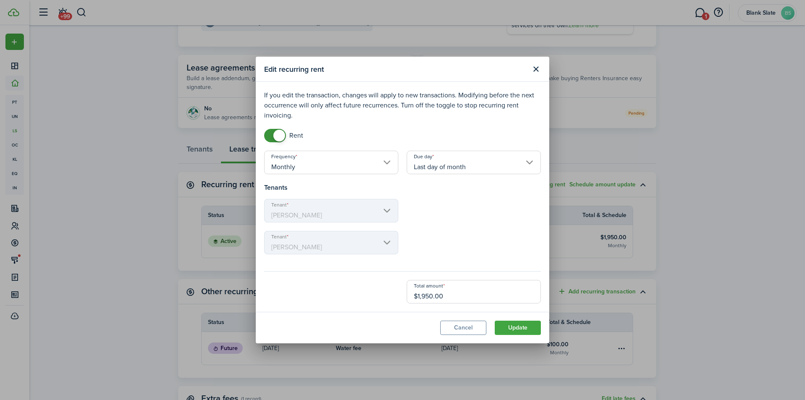
click at [537, 73] on button "Close modal" at bounding box center [536, 69] width 14 height 14
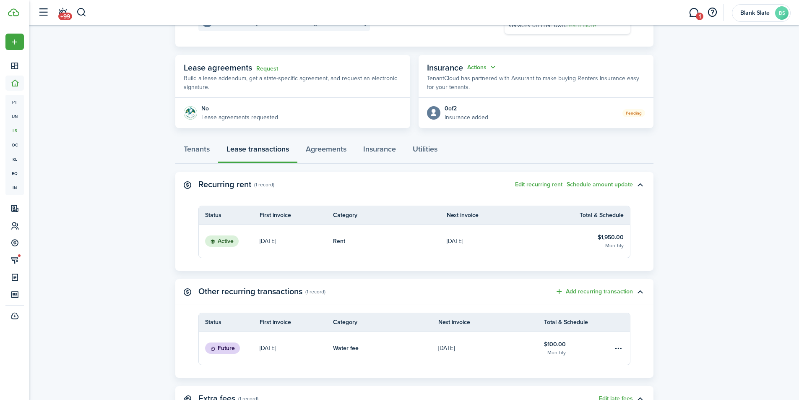
click at [612, 185] on button "Schedule amount update" at bounding box center [599, 184] width 66 height 7
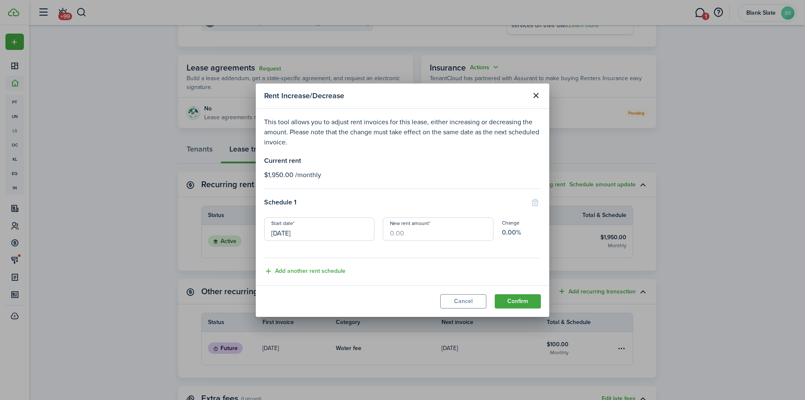
click at [532, 94] on button "Close modal" at bounding box center [536, 95] width 14 height 14
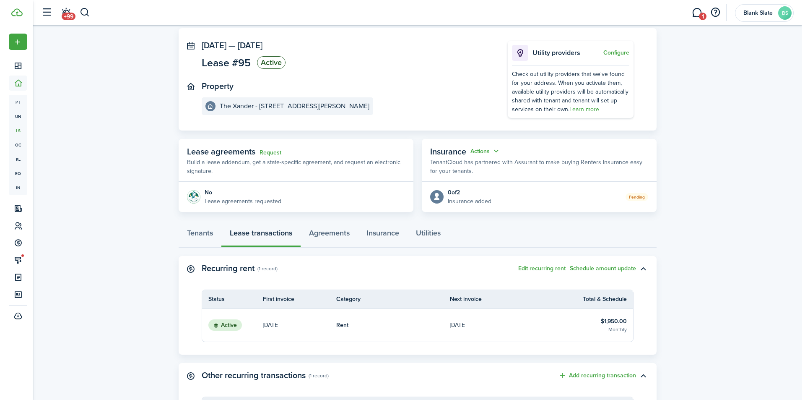
scroll to position [0, 0]
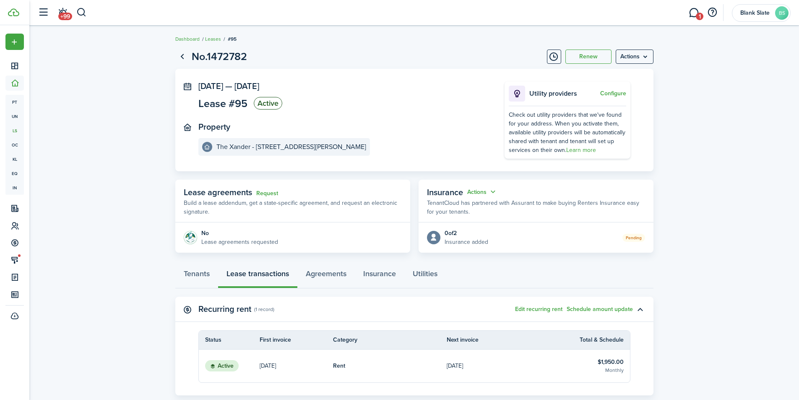
click at [639, 57] on menu-btn "Actions" at bounding box center [634, 56] width 38 height 14
click at [600, 119] on button "Delete" at bounding box center [616, 119] width 73 height 14
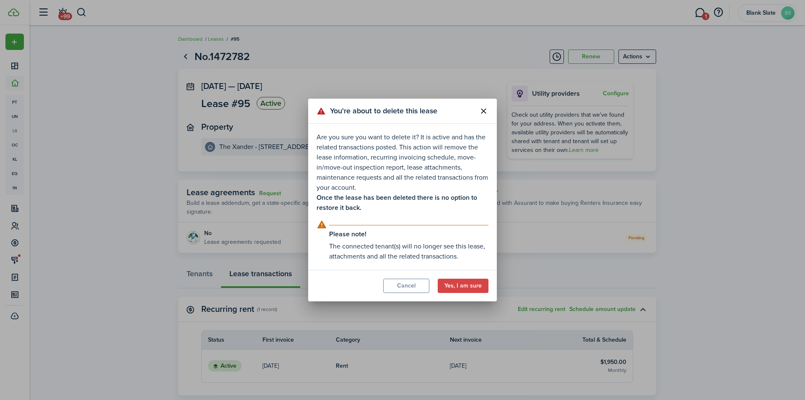
click at [466, 281] on button "Yes, I am sure" at bounding box center [463, 285] width 51 height 14
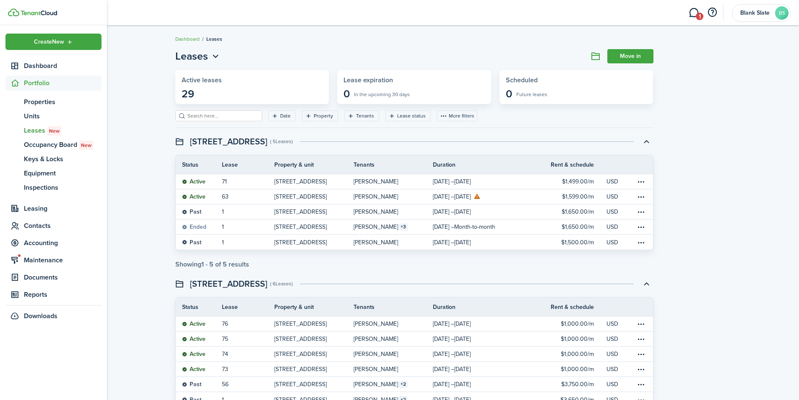
click at [43, 134] on span "Leases New" at bounding box center [63, 130] width 78 height 10
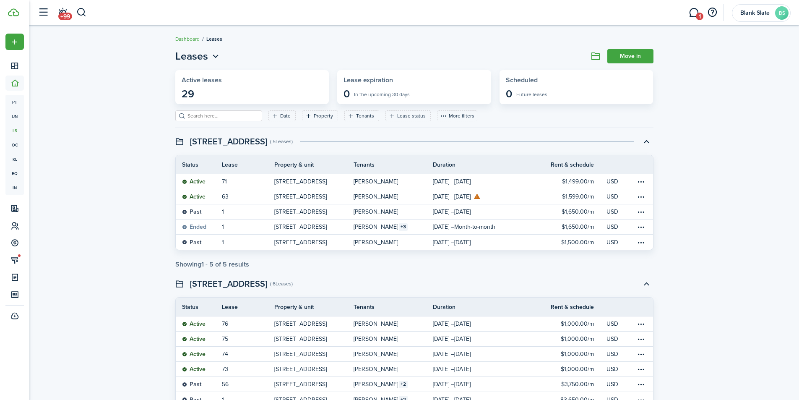
click at [621, 59] on link "Move in" at bounding box center [630, 56] width 46 height 14
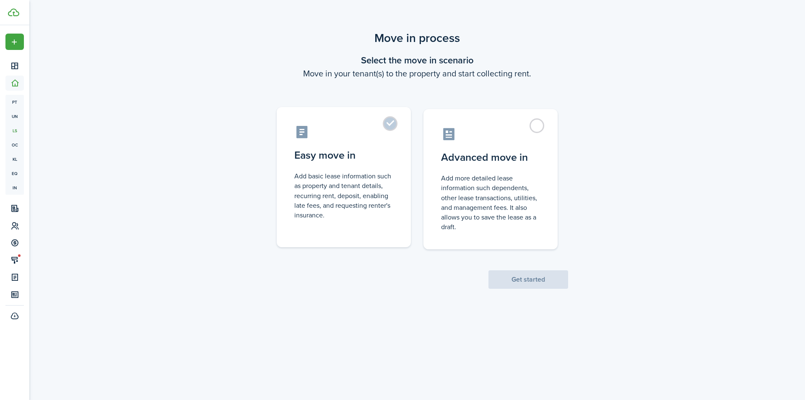
click at [386, 126] on label "Easy move in Add basic lease information such as property and tenant details, r…" at bounding box center [344, 177] width 134 height 140
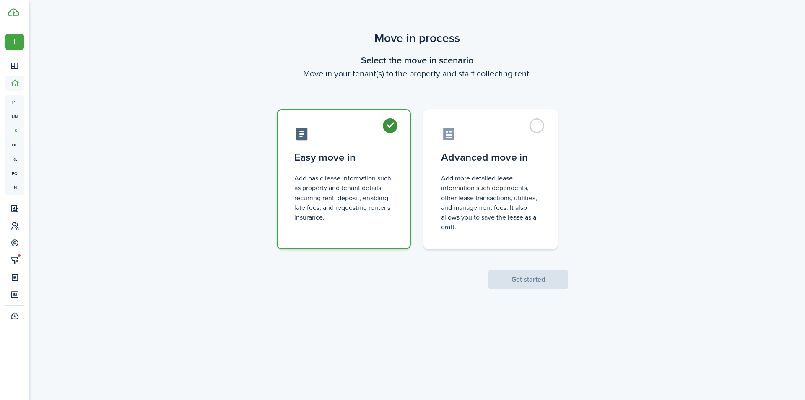
radio input "true"
click at [500, 282] on button "Get started" at bounding box center [528, 279] width 80 height 18
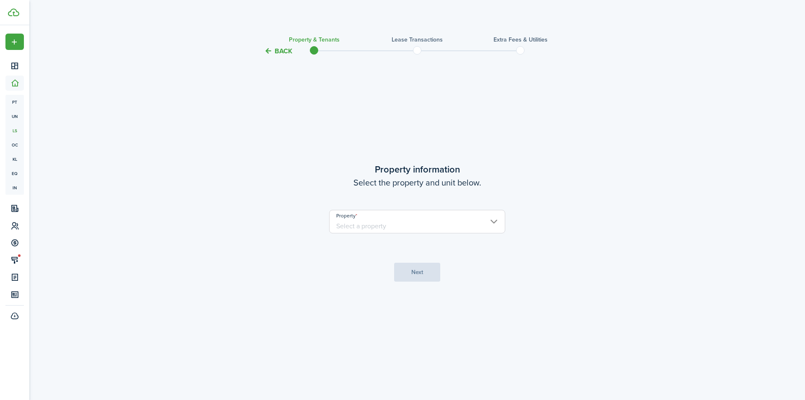
click at [432, 218] on input "Property" at bounding box center [417, 221] width 176 height 23
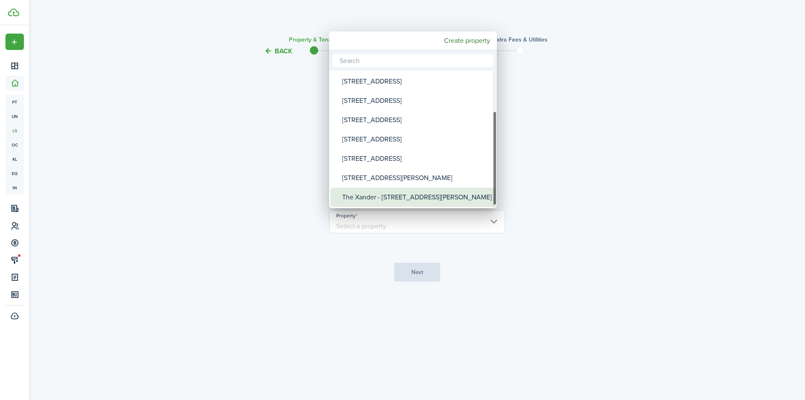
click at [409, 193] on div "The Xander - [STREET_ADDRESS][PERSON_NAME]" at bounding box center [416, 196] width 148 height 19
type input "The Xander - [STREET_ADDRESS][PERSON_NAME]"
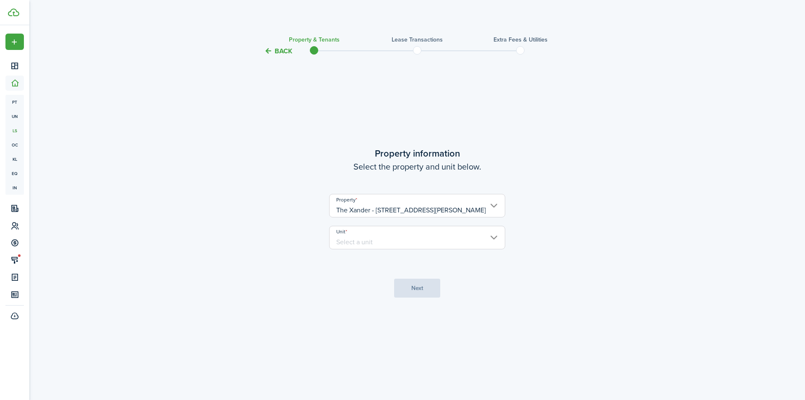
click at [402, 235] on input "Unit" at bounding box center [417, 237] width 176 height 23
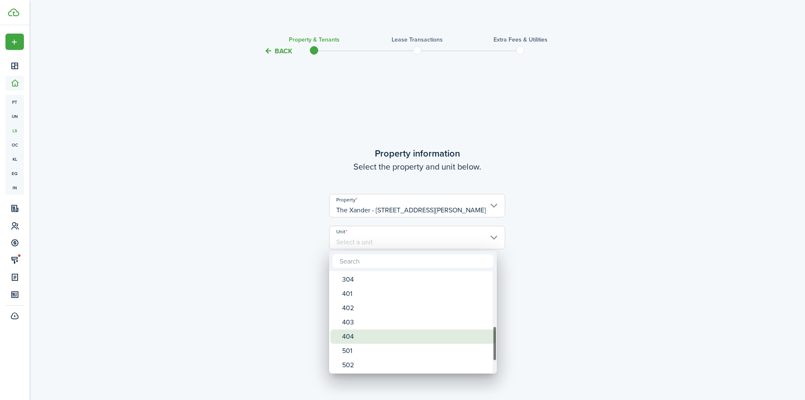
click at [357, 340] on div "404" at bounding box center [416, 336] width 148 height 14
type input "404"
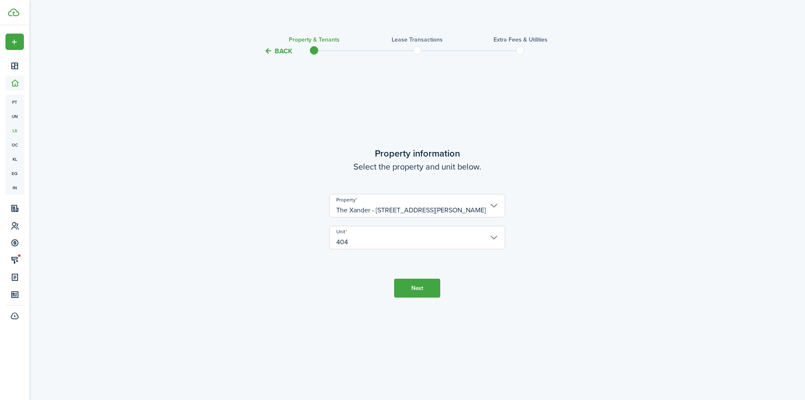
click at [412, 286] on button "Next" at bounding box center [417, 287] width 46 height 19
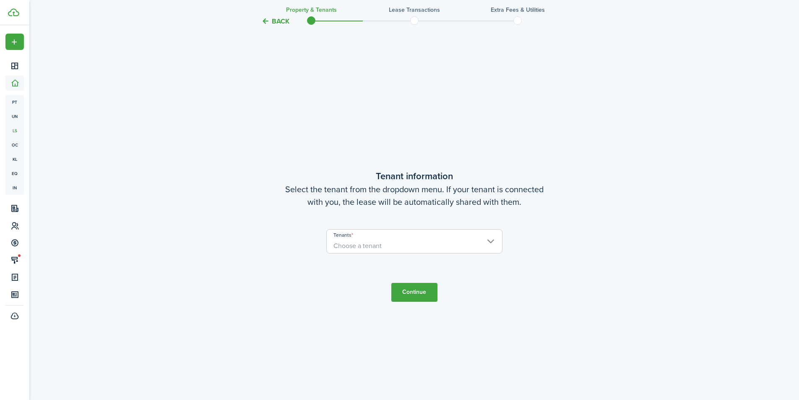
scroll to position [343, 0]
click at [374, 247] on span "Choose a tenant" at bounding box center [357, 244] width 48 height 10
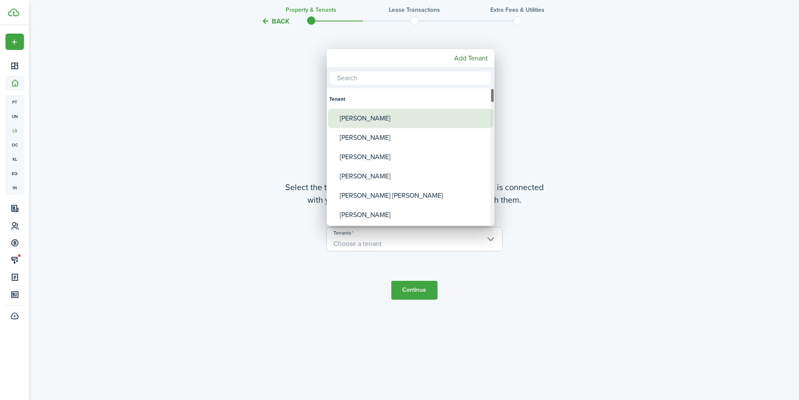
click at [384, 121] on div "[PERSON_NAME]" at bounding box center [414, 118] width 148 height 19
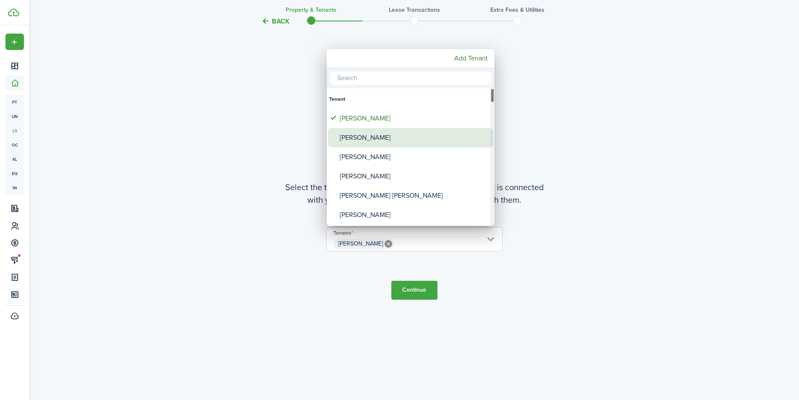
click at [384, 133] on div "[PERSON_NAME]" at bounding box center [414, 137] width 148 height 19
type input "[PERSON_NAME], [PERSON_NAME]"
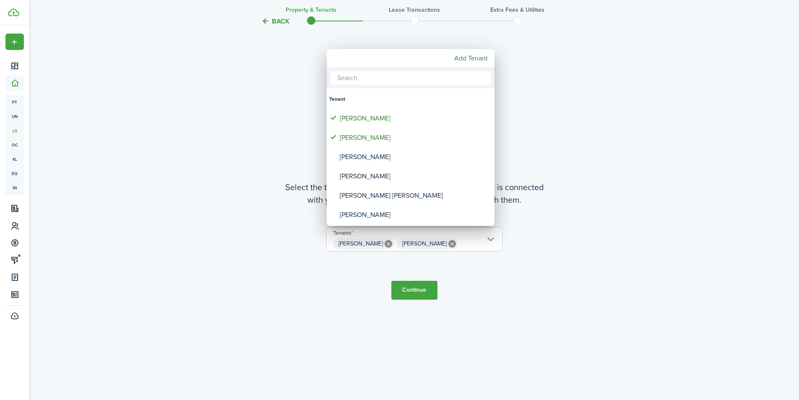
click at [524, 285] on div at bounding box center [399, 200] width 933 height 534
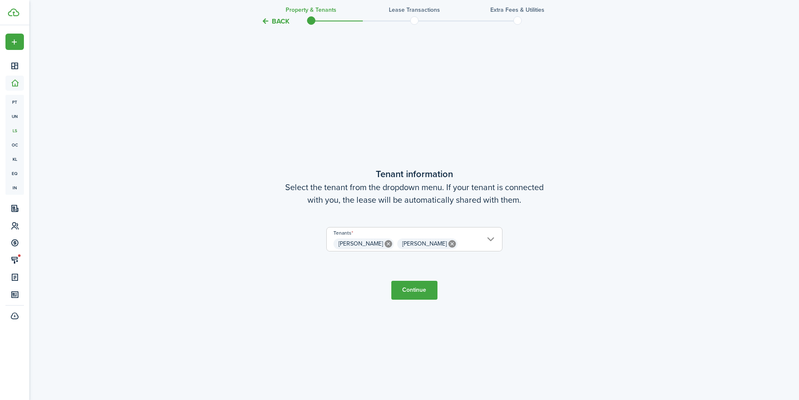
click at [408, 293] on button "Continue" at bounding box center [414, 289] width 46 height 19
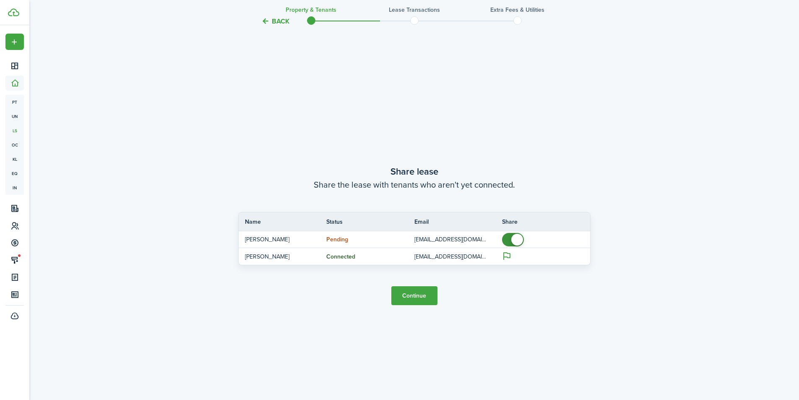
scroll to position [743, 0]
click at [416, 291] on button "Continue" at bounding box center [414, 293] width 46 height 19
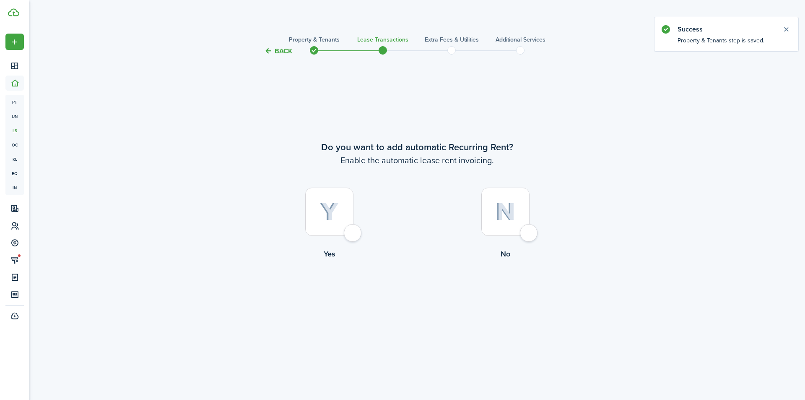
click at [353, 231] on div at bounding box center [329, 211] width 48 height 48
radio input "true"
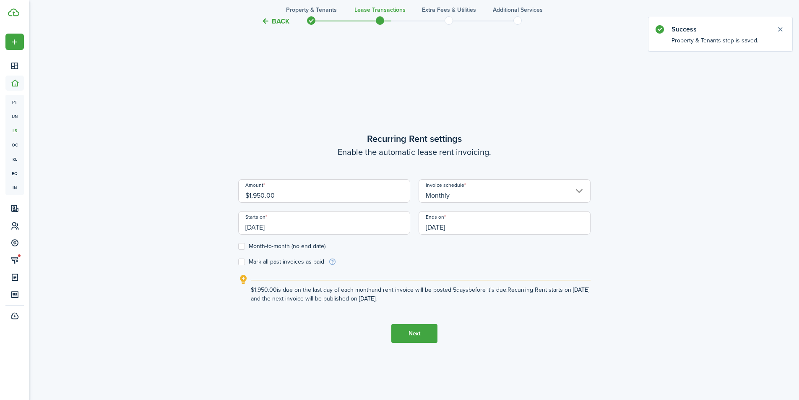
scroll to position [343, 0]
